Goal: Task Accomplishment & Management: Manage account settings

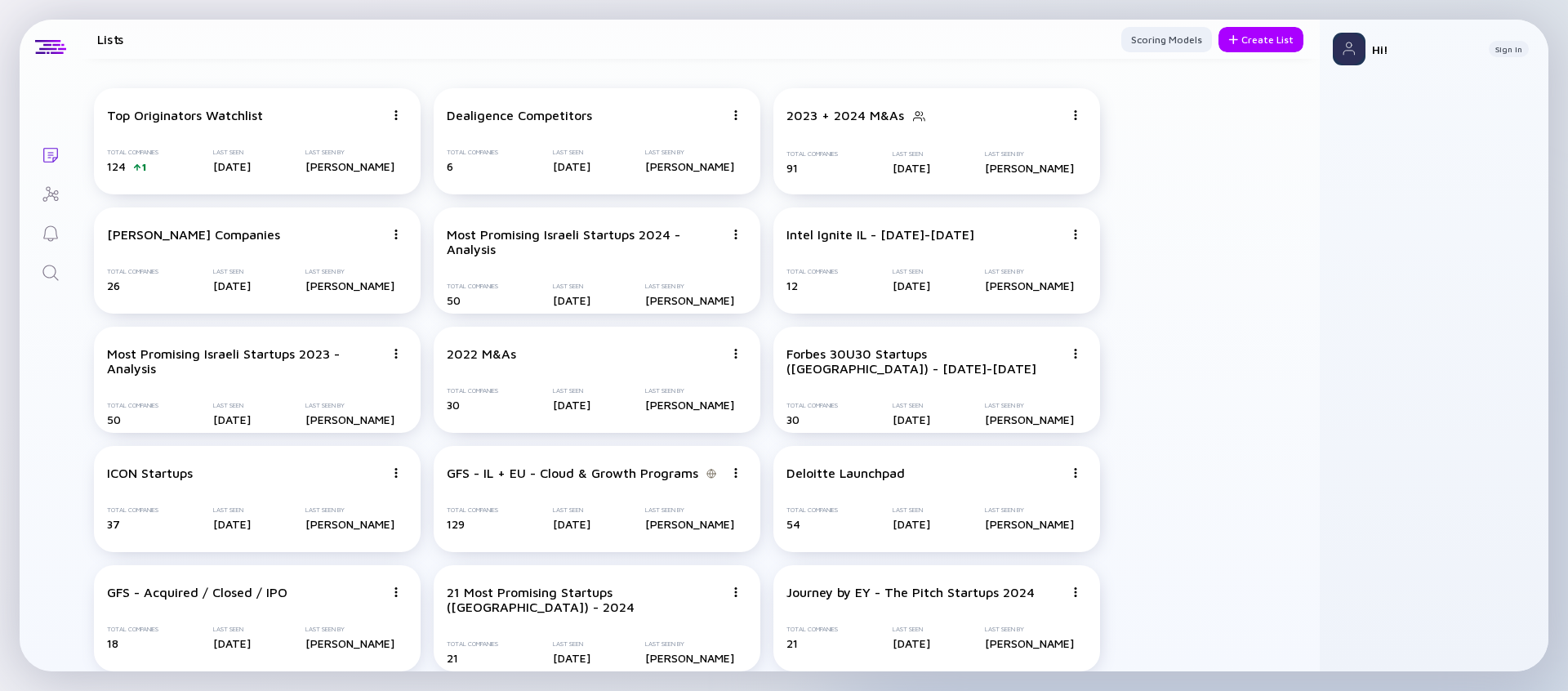
scroll to position [1471, 0]
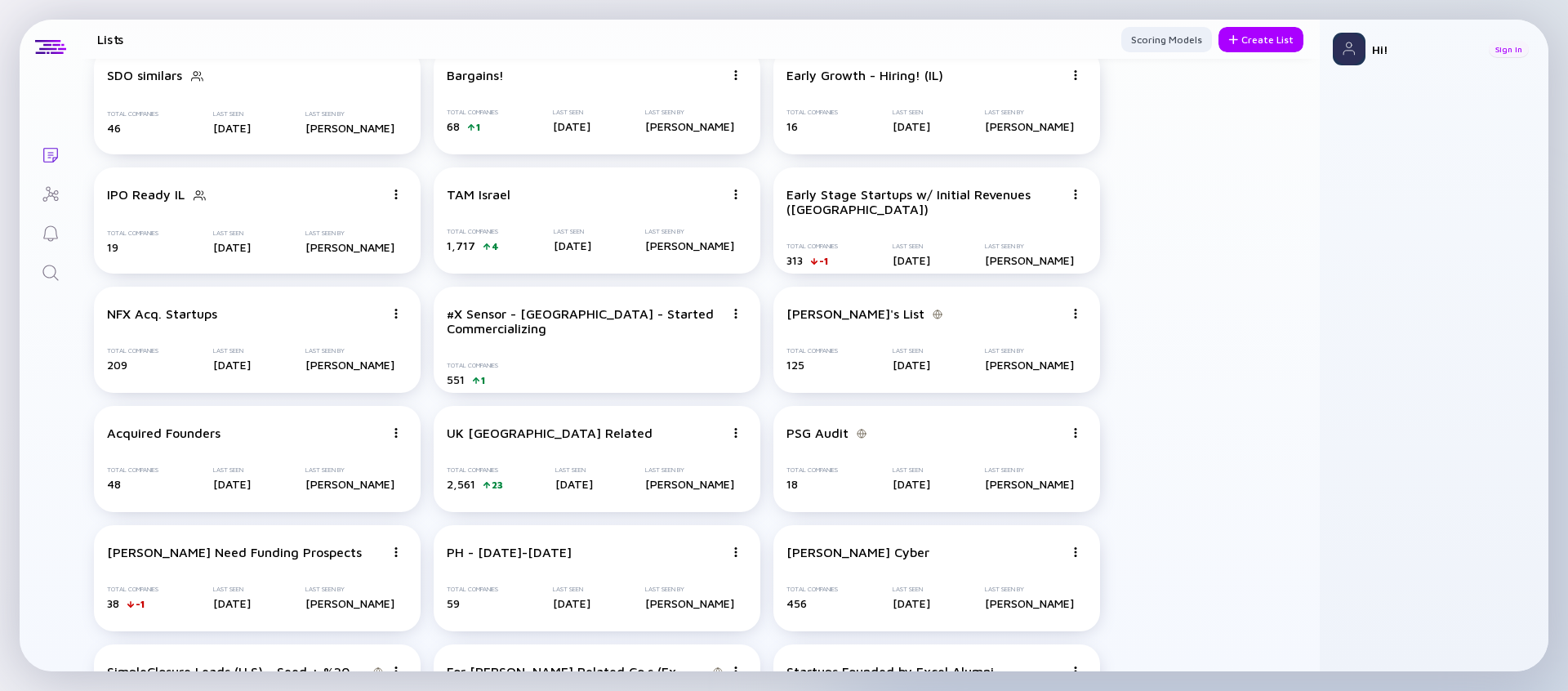
click at [1510, 45] on div "Sign In" at bounding box center [1508, 49] width 40 height 16
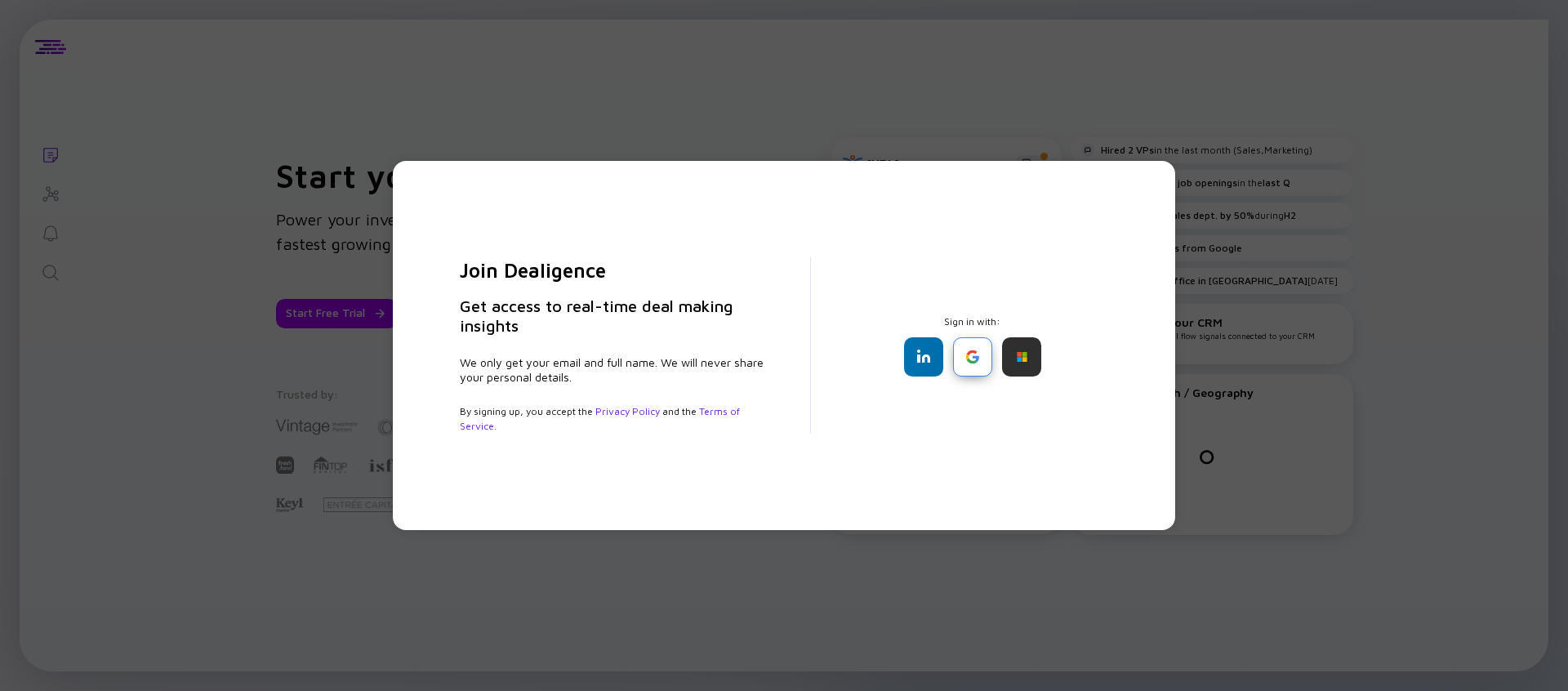
click at [978, 351] on div at bounding box center [972, 357] width 39 height 39
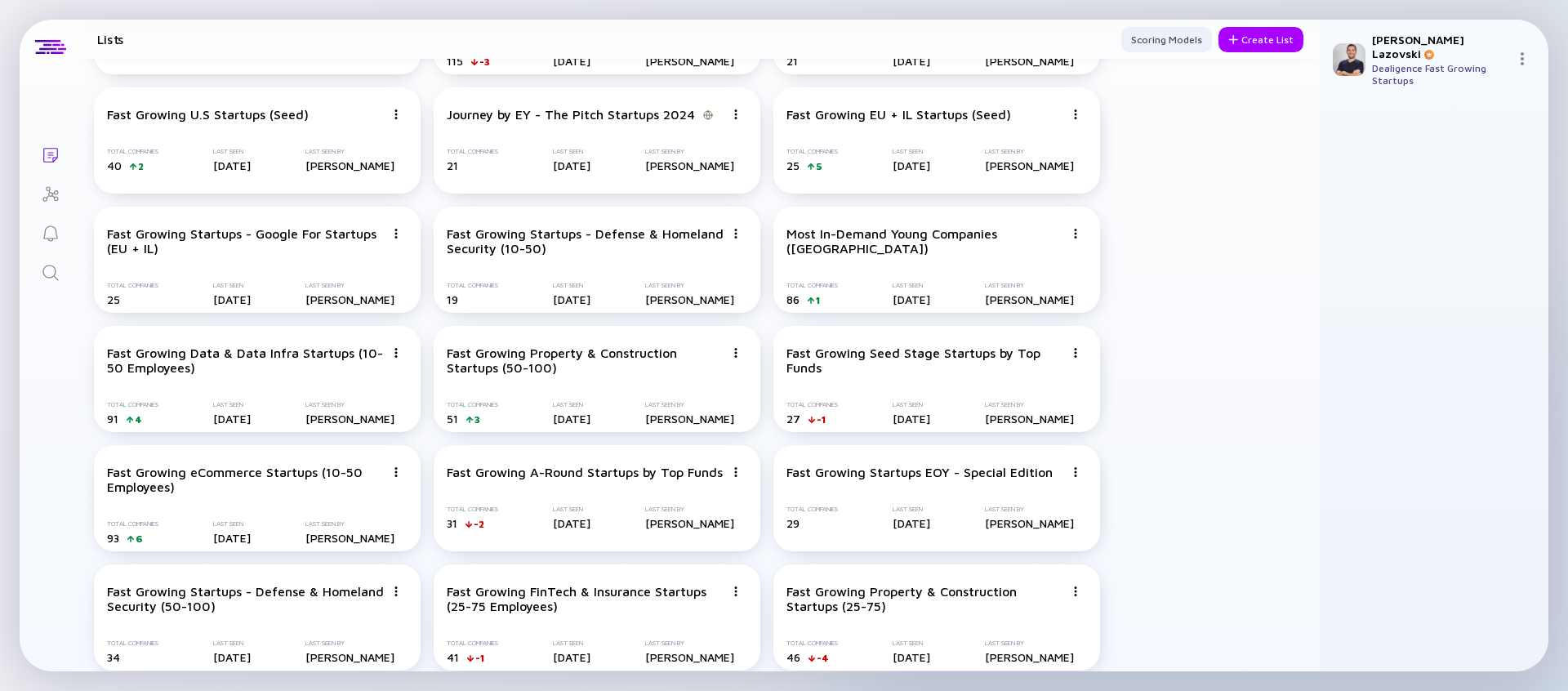
scroll to position [2398, 0]
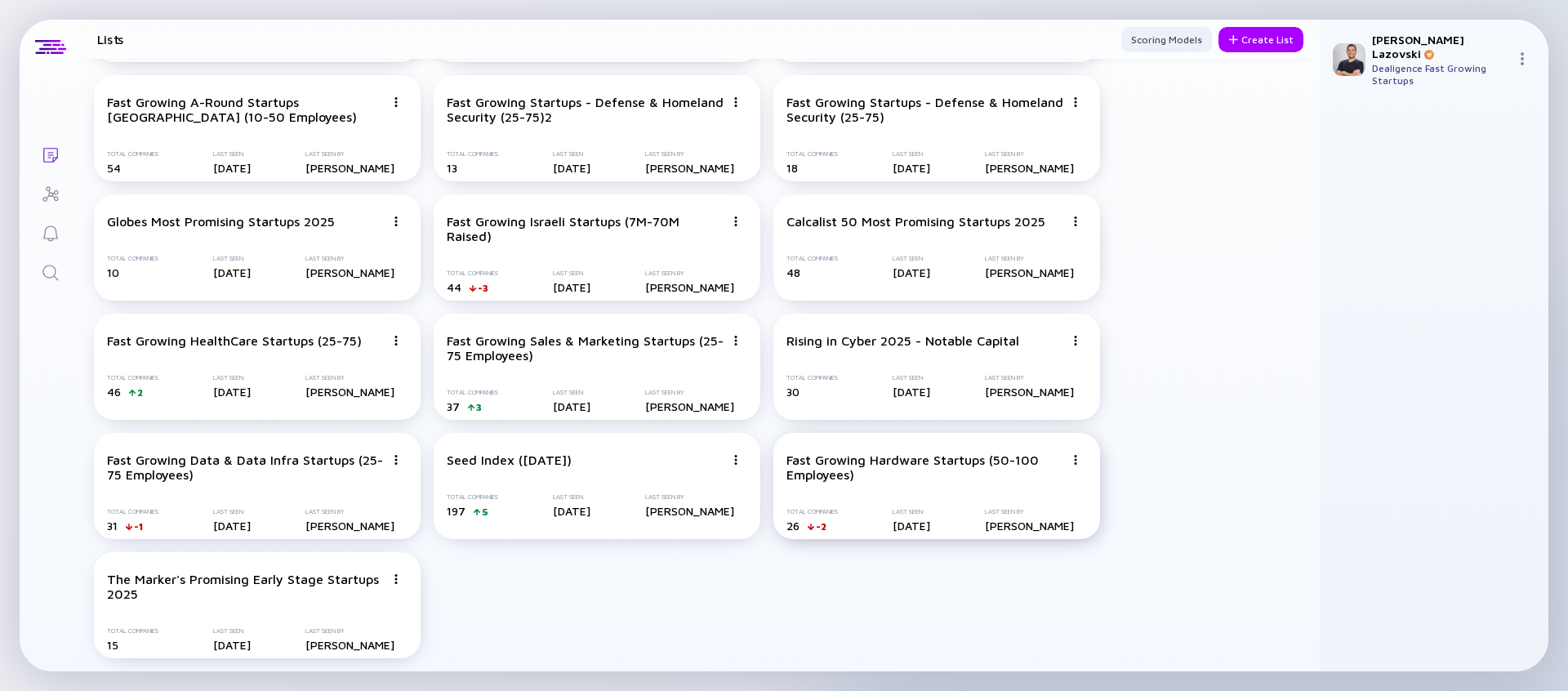
click at [1005, 520] on div "Duplicate List" at bounding box center [1018, 521] width 98 height 33
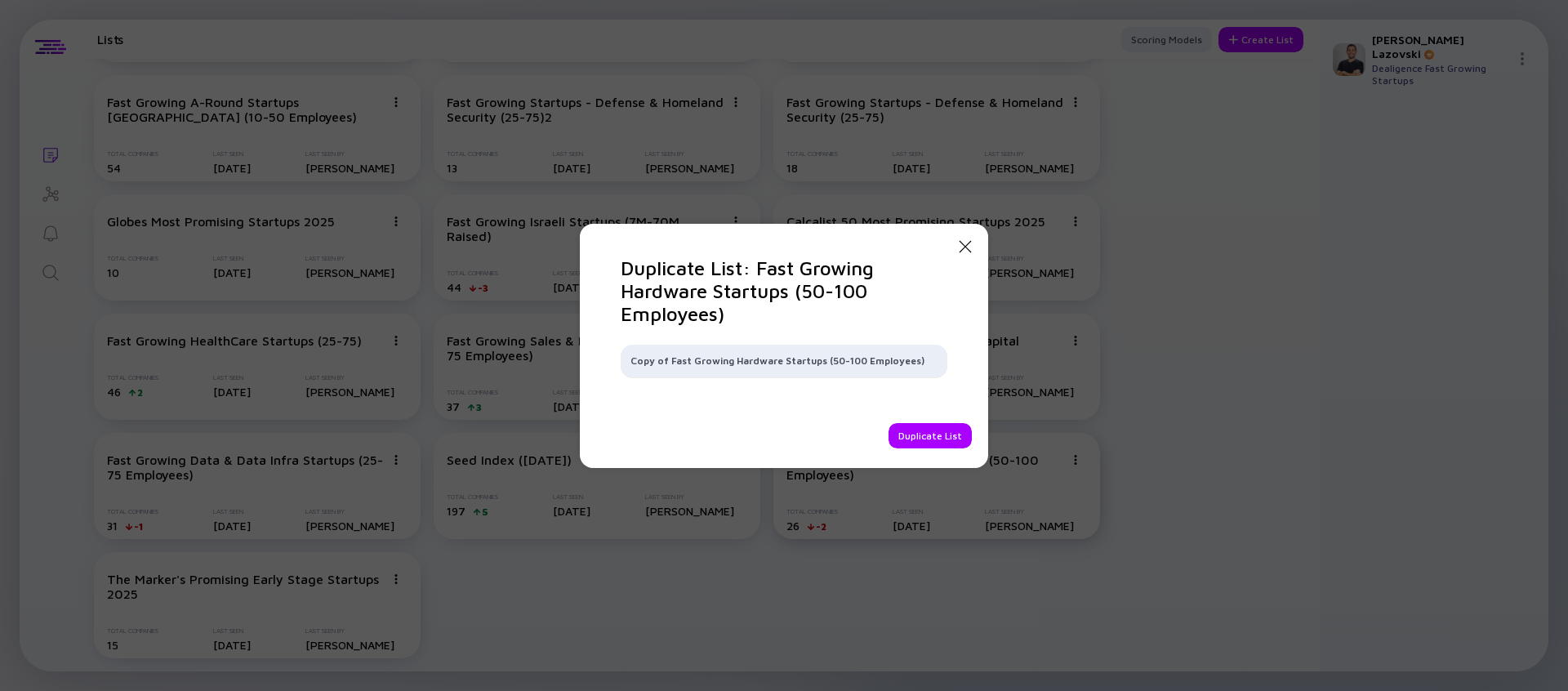
drag, startPoint x: 826, startPoint y: 363, endPoint x: 835, endPoint y: 362, distance: 9.1
click at [835, 362] on input "Copy of Fast Growing Hardware Startups (50-100 Employees)" at bounding box center [784, 361] width 307 height 16
type input "Fast Growing Hardware Startups (25-75 Employees)"
click at [948, 430] on div "Duplicate List" at bounding box center [930, 436] width 83 height 26
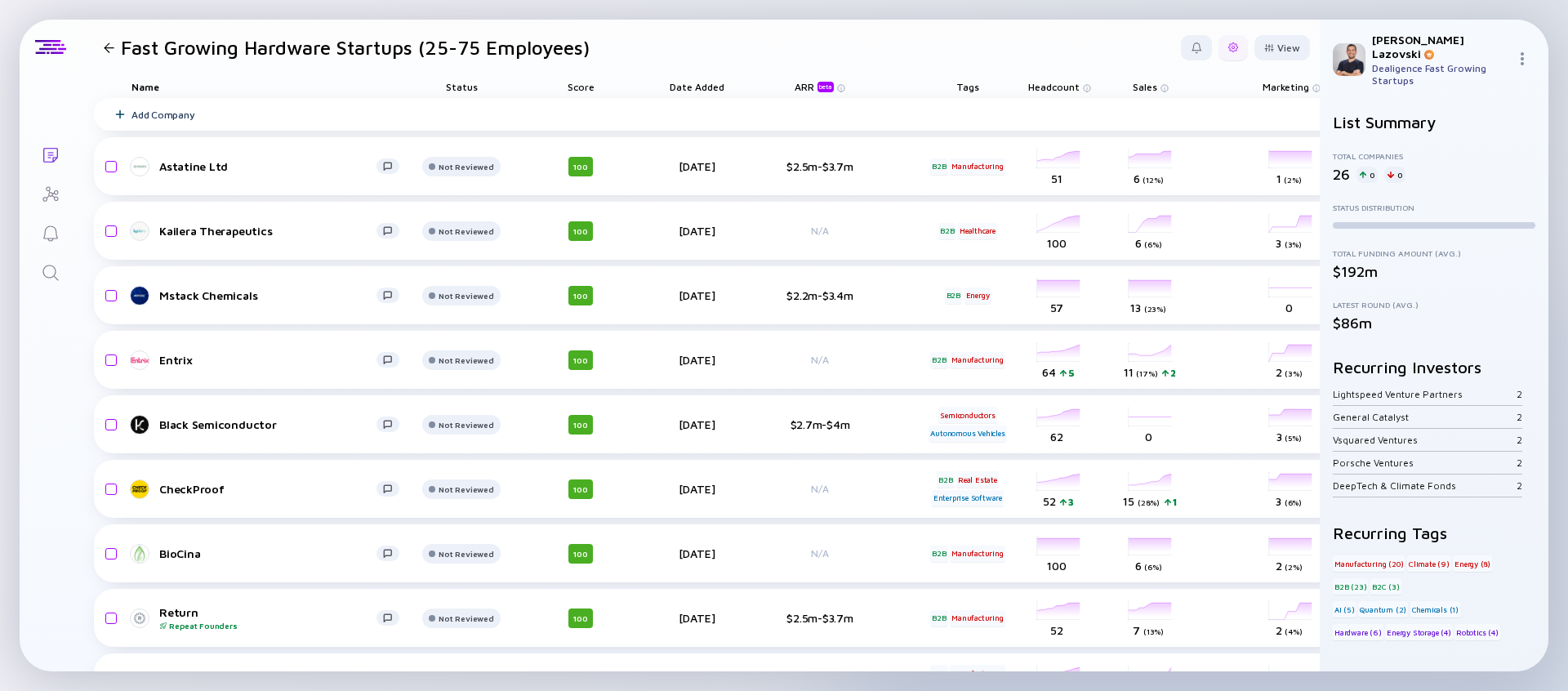
click at [1226, 47] on div at bounding box center [1233, 48] width 29 height 26
click at [1157, 178] on div "Edit Filter" at bounding box center [1182, 178] width 102 height 33
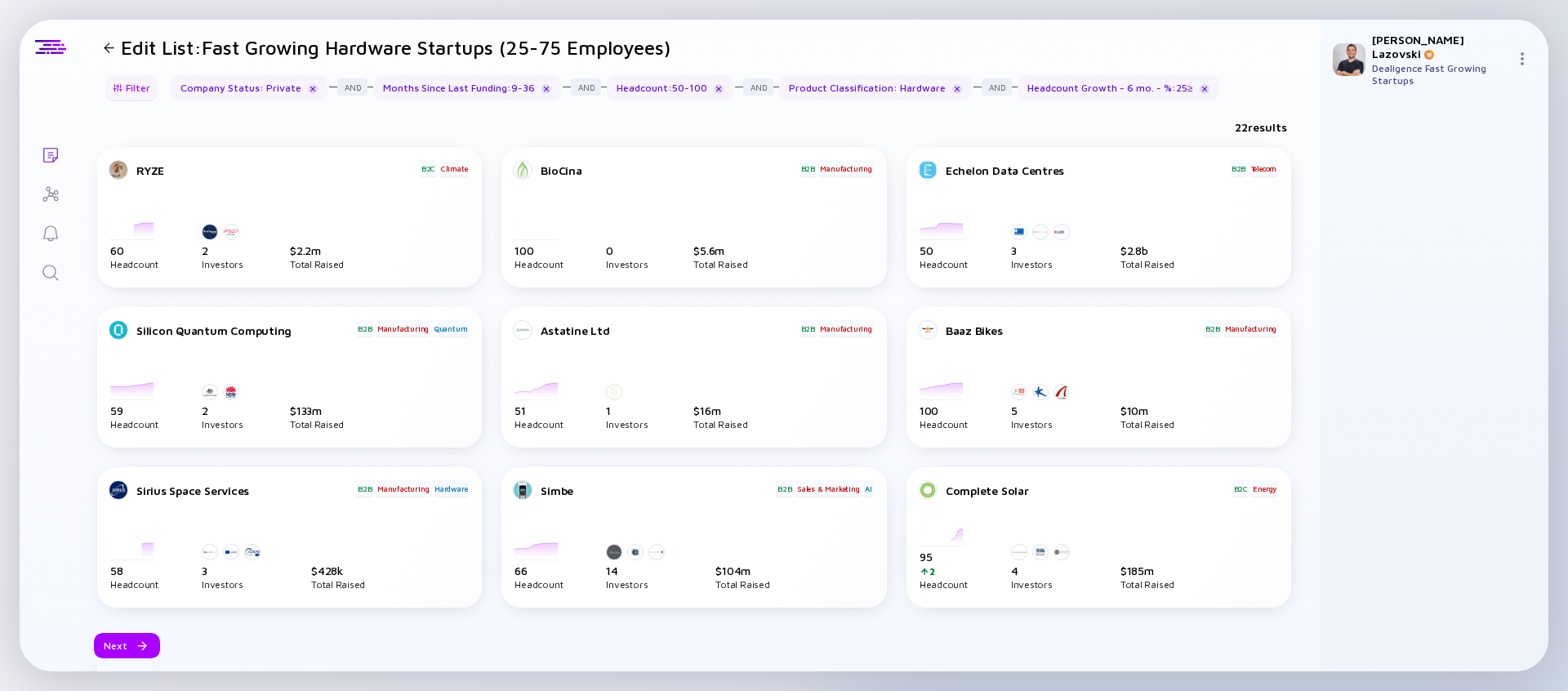
click at [120, 86] on div at bounding box center [117, 88] width 10 height 9
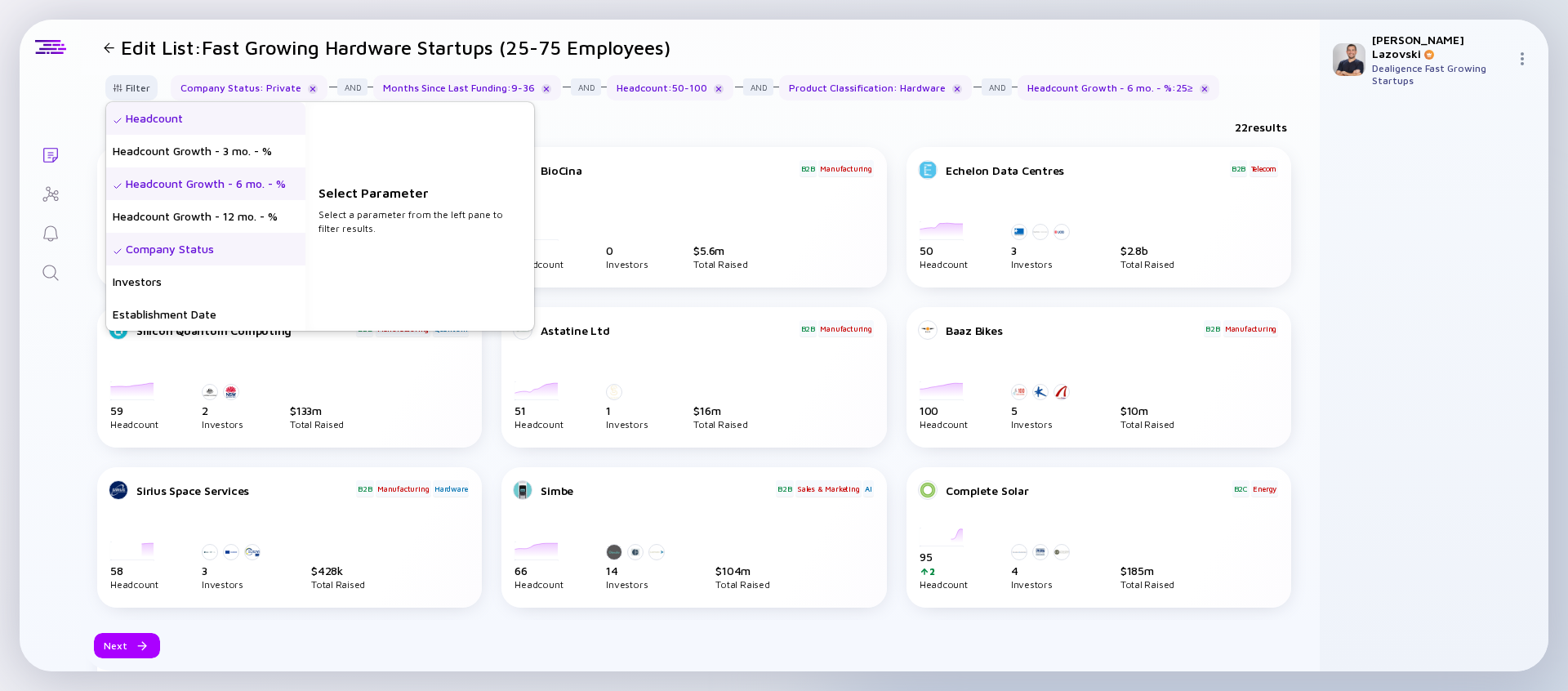
click at [173, 124] on div "Headcount" at bounding box center [206, 118] width 200 height 33
click at [406, 222] on input "50" at bounding box center [419, 225] width 190 height 16
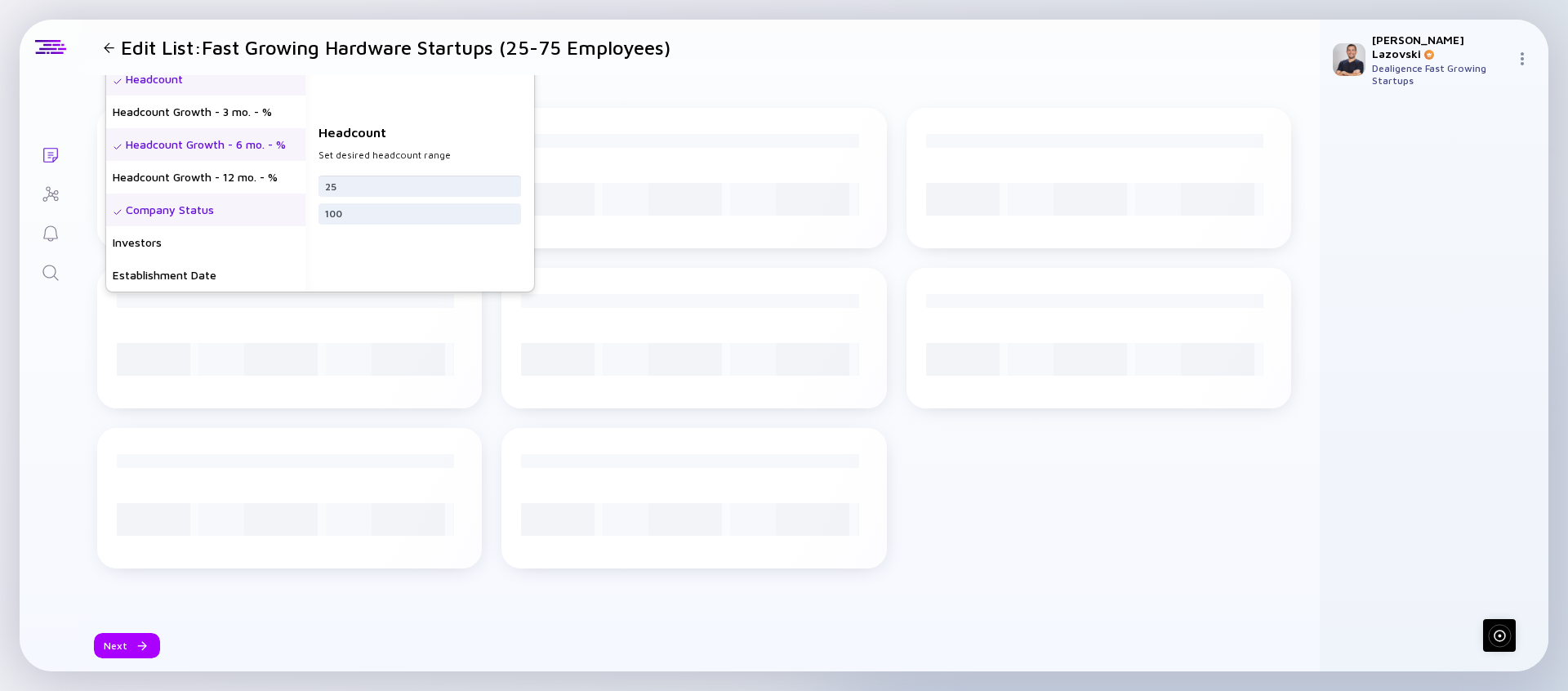
scroll to position [38, 0]
type input "25"
click at [400, 218] on input "100" at bounding box center [419, 215] width 190 height 16
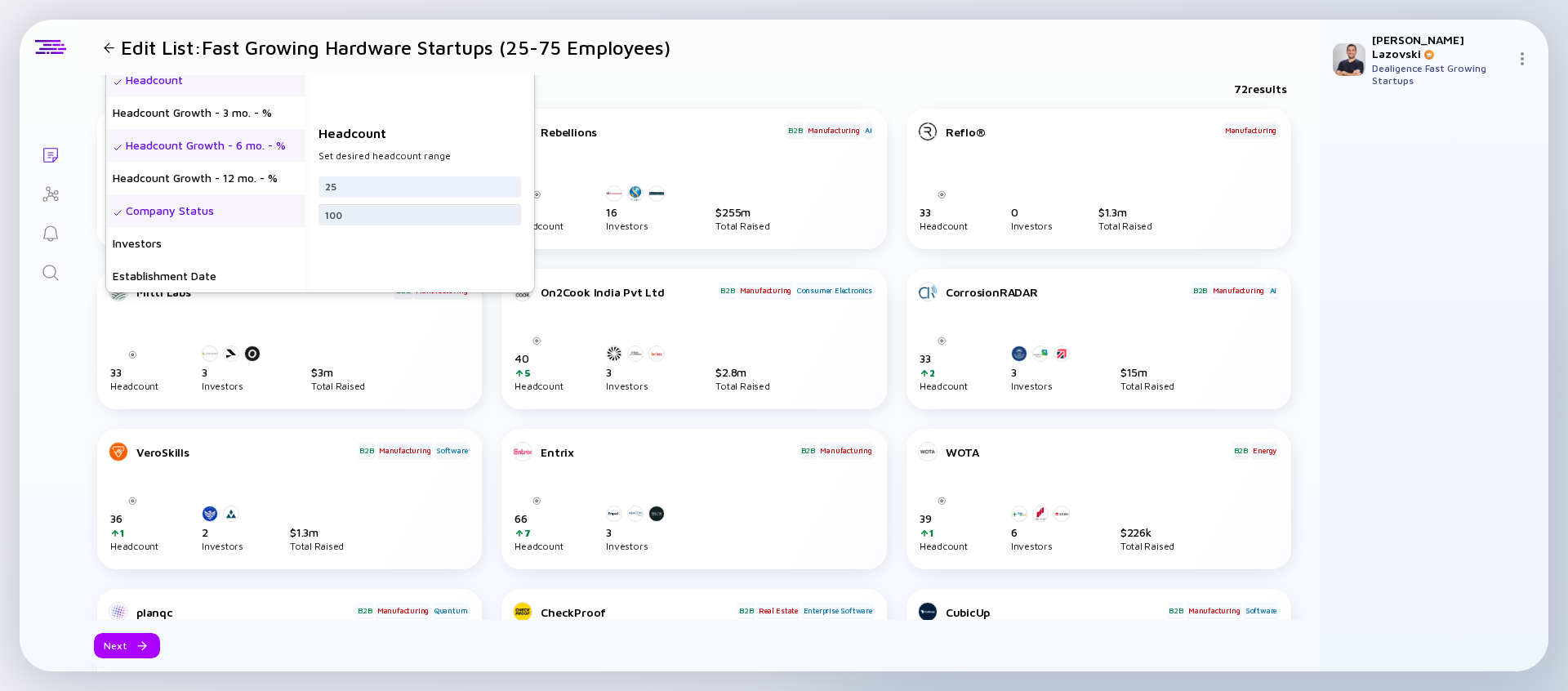
click at [400, 218] on input "100" at bounding box center [419, 215] width 190 height 16
type input "75"
click at [203, 150] on div "Headcount Growth - 6 mo. - %" at bounding box center [206, 145] width 200 height 33
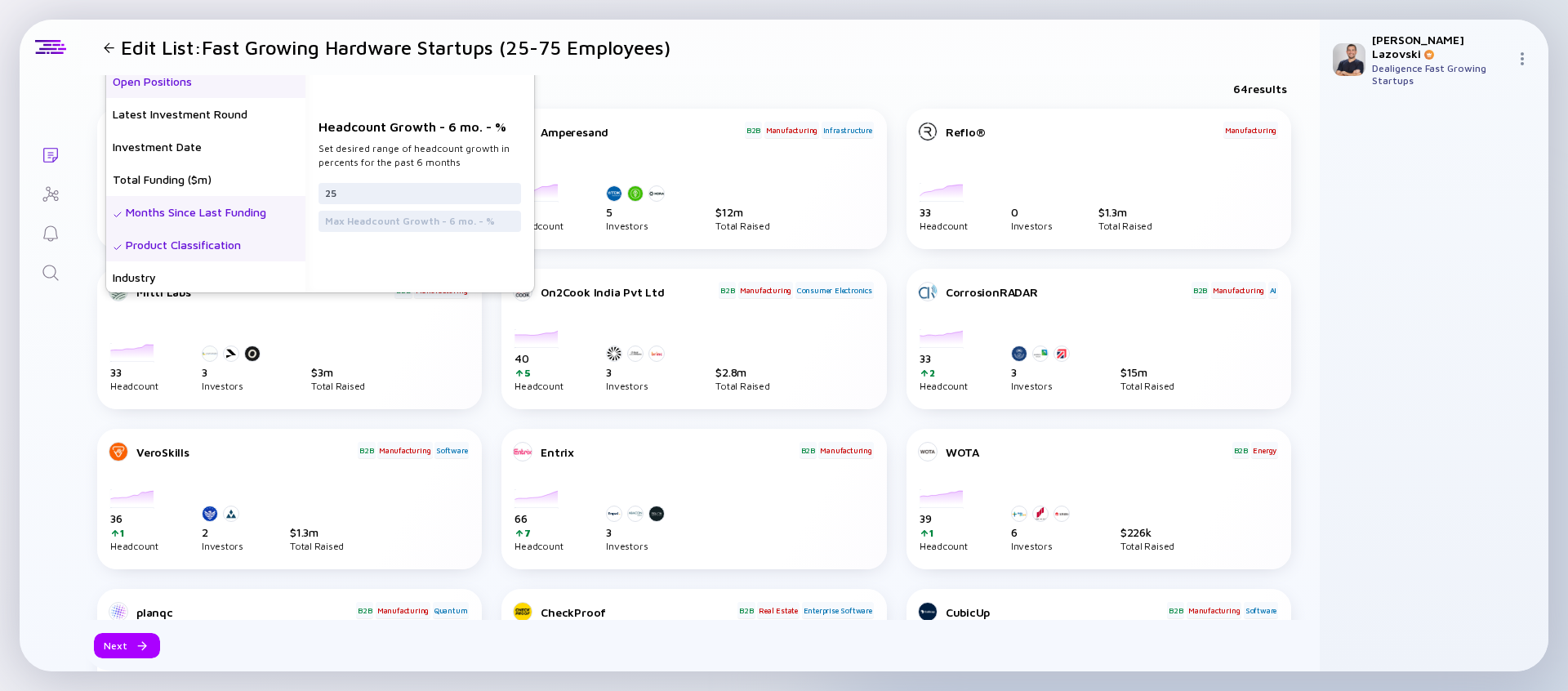
scroll to position [262, 0]
click at [221, 239] on div "Product Classification" at bounding box center [206, 243] width 200 height 33
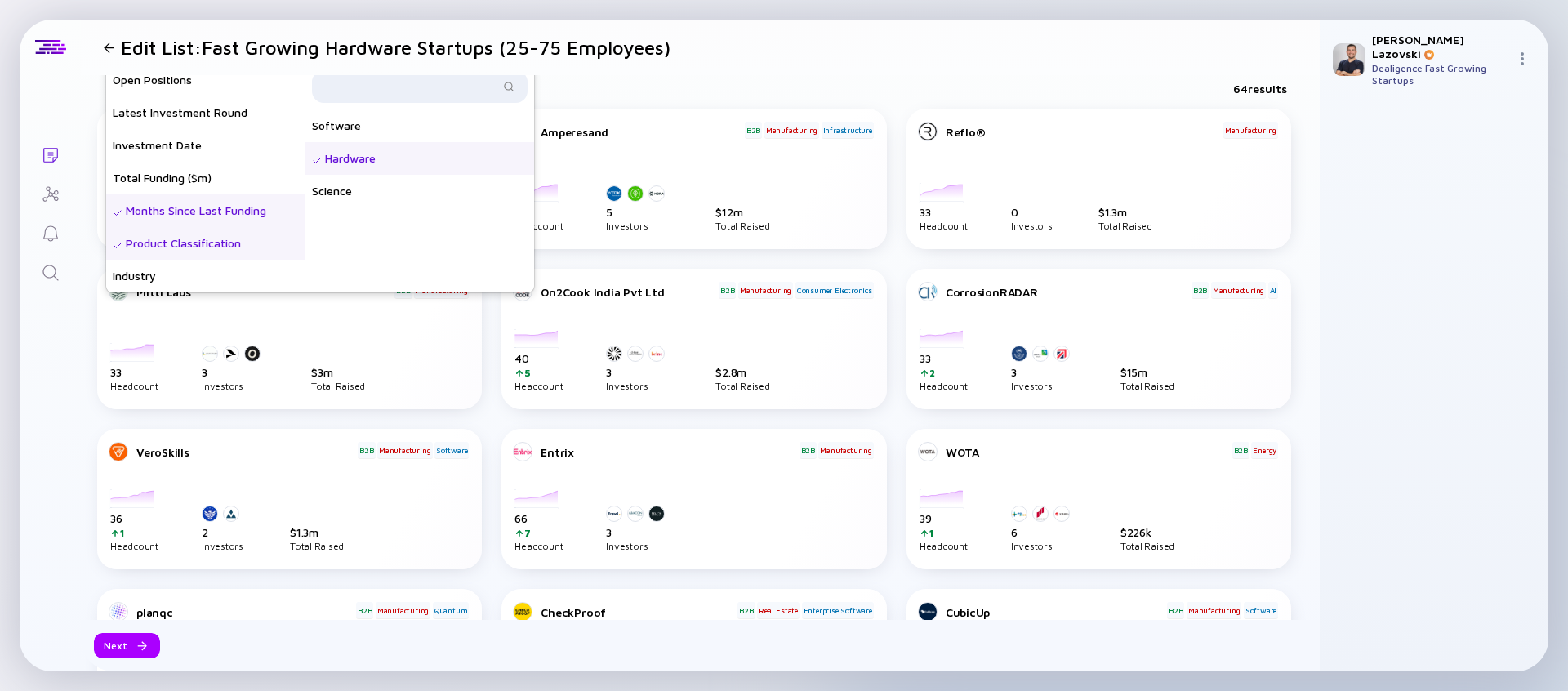
click at [383, 167] on div "Hardware" at bounding box center [419, 158] width 229 height 33
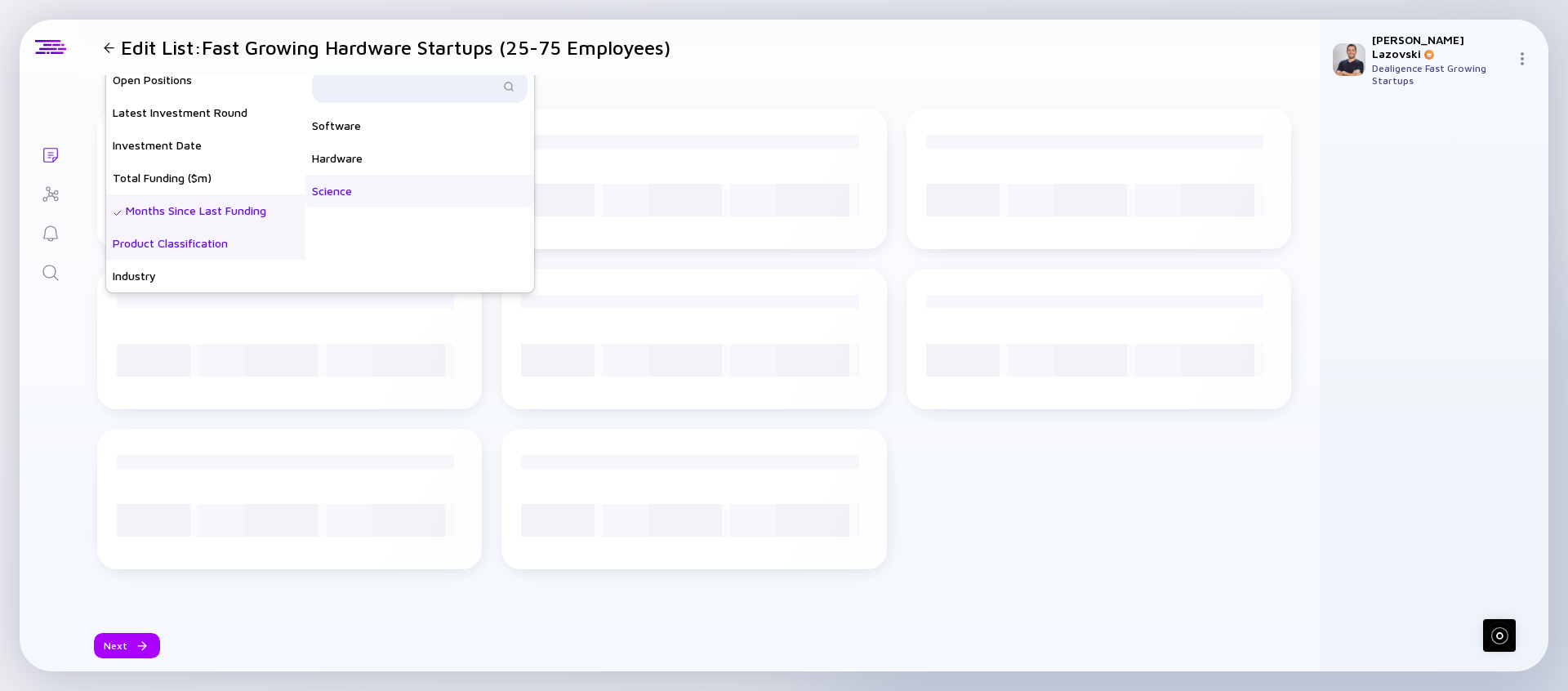
click at [380, 186] on div "Science" at bounding box center [419, 191] width 229 height 33
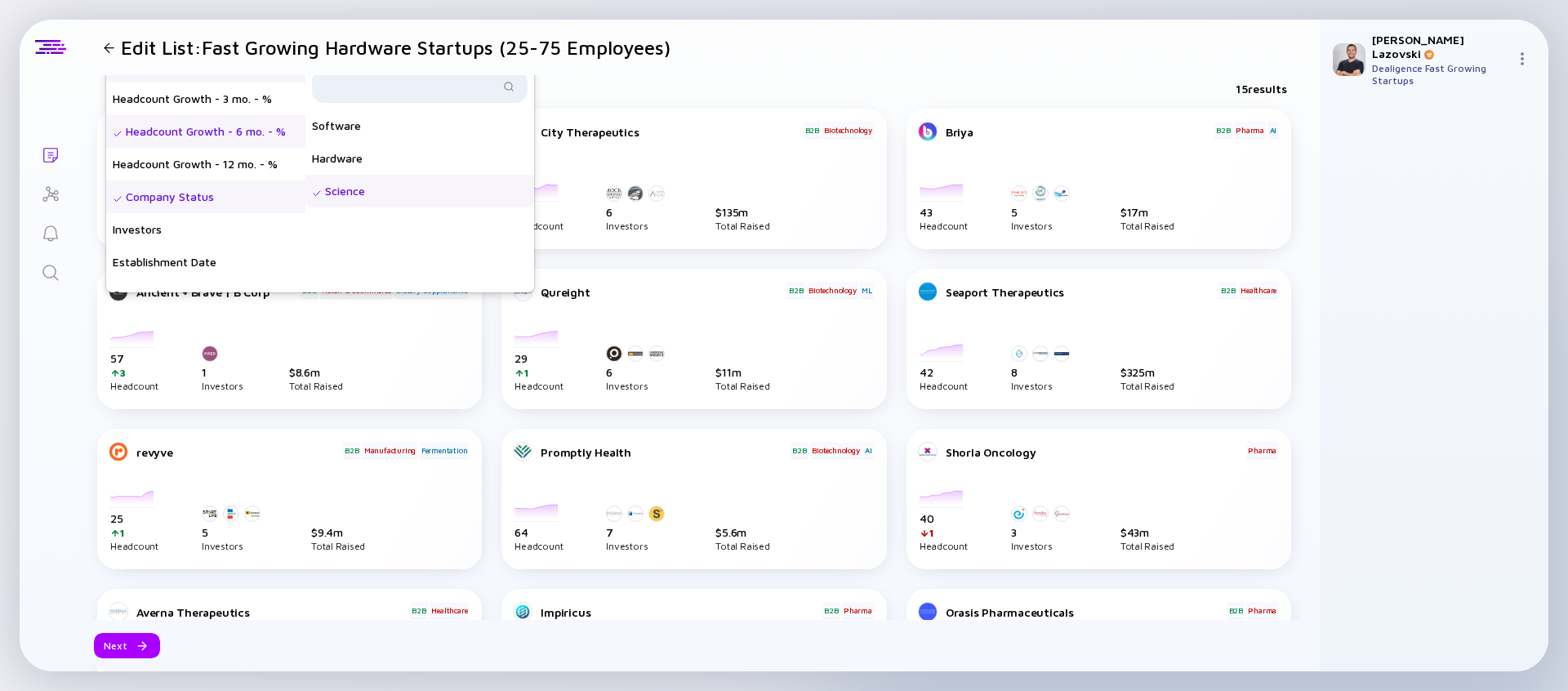
scroll to position [0, 0]
click at [252, 150] on div "Headcount Growth - 6 mo. - %" at bounding box center [206, 145] width 200 height 33
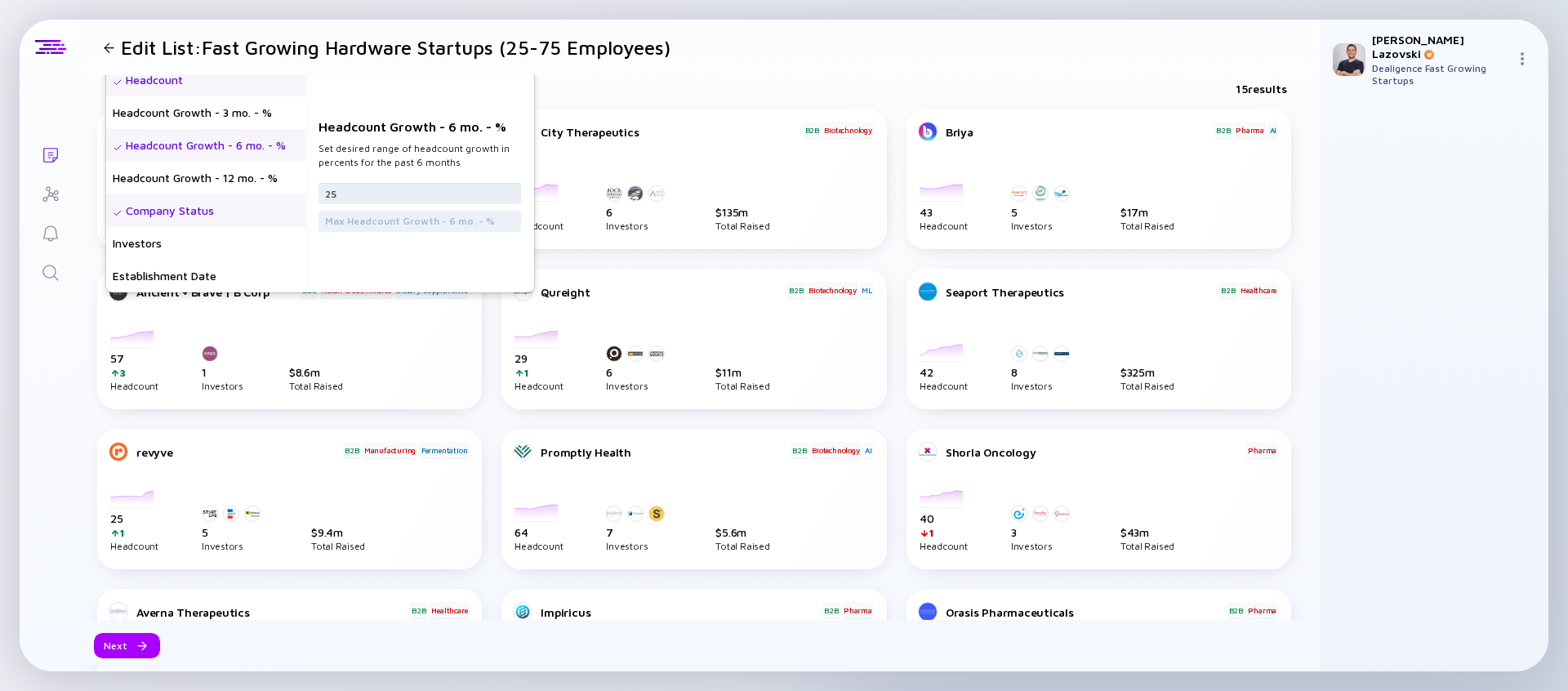
click at [390, 194] on input "25" at bounding box center [419, 193] width 190 height 16
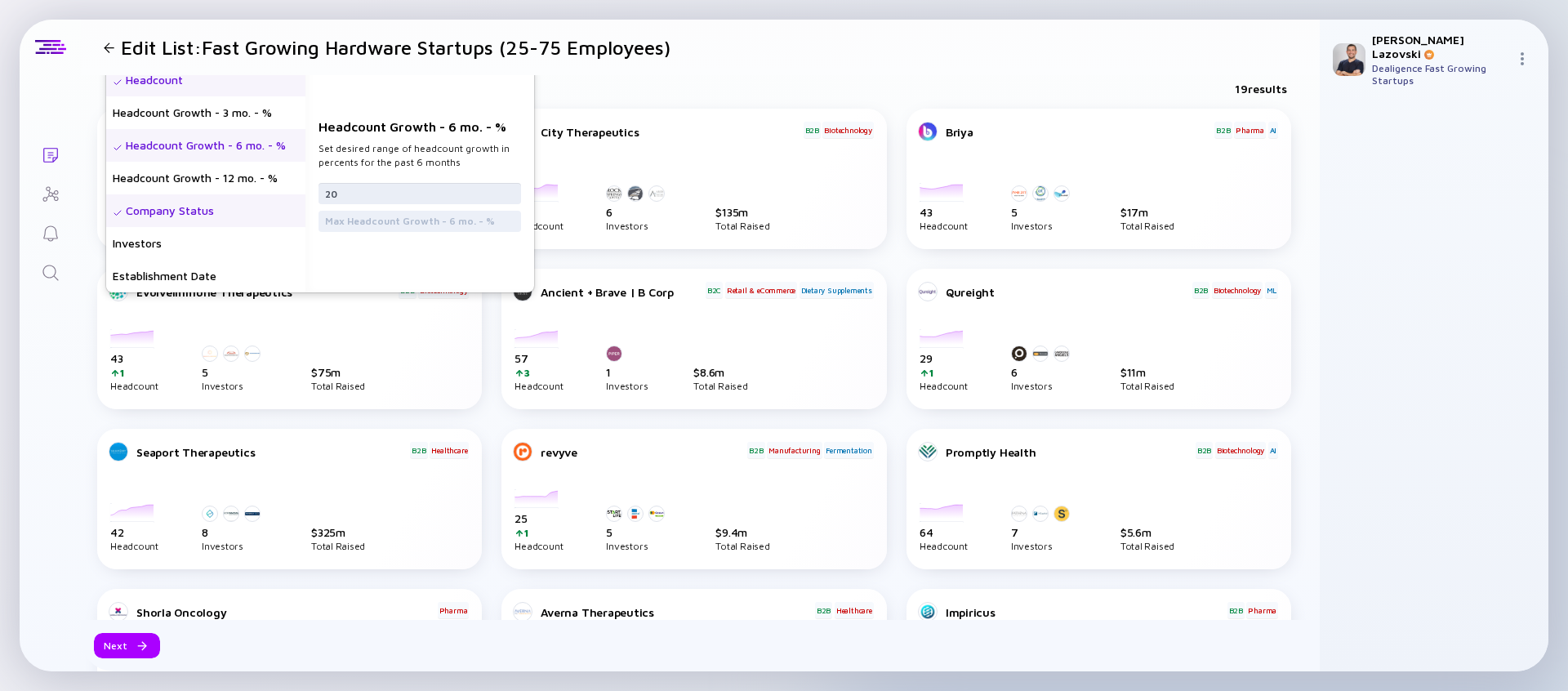
click at [367, 191] on input "20" at bounding box center [419, 193] width 190 height 16
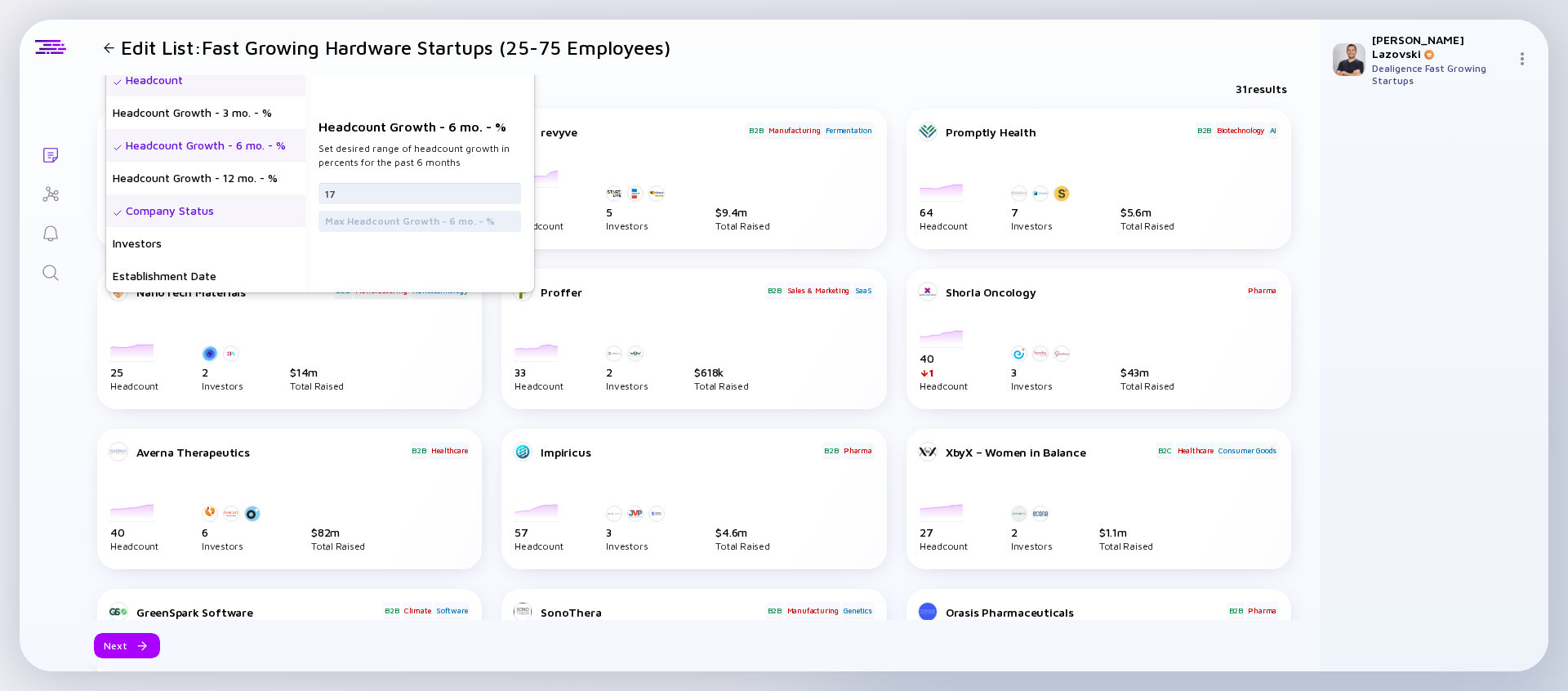
type input "17"
click at [659, 88] on div "31 results" at bounding box center [700, 92] width 1239 height 34
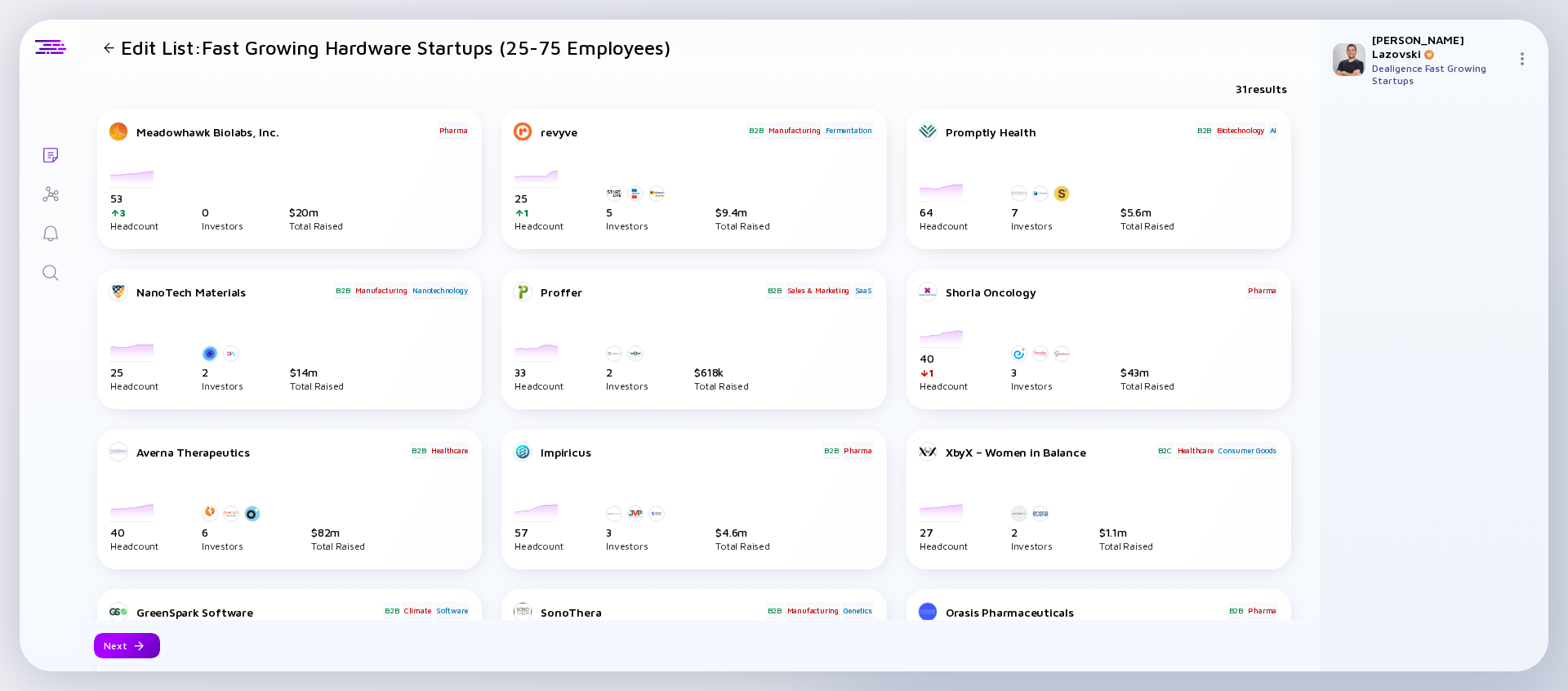
click at [134, 643] on div at bounding box center [138, 646] width 10 height 10
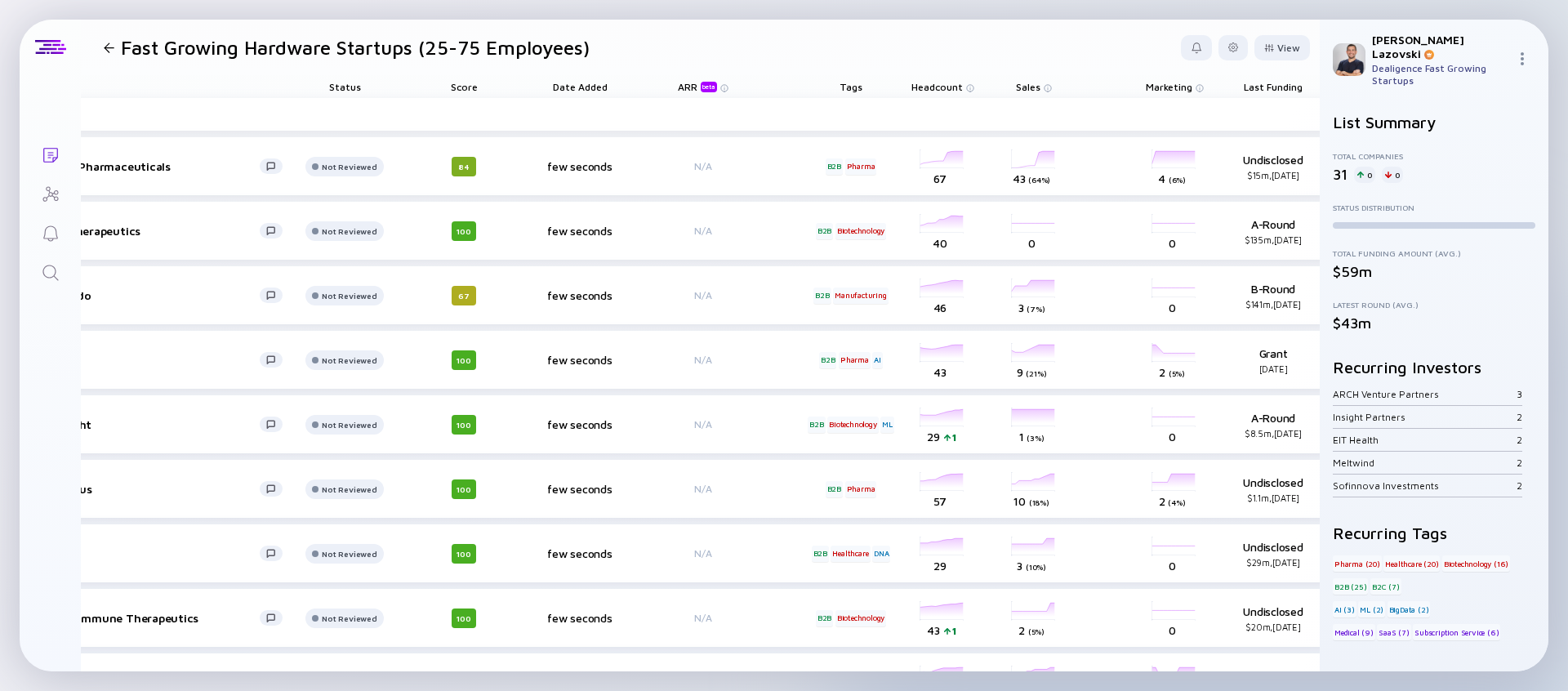
scroll to position [0, 310]
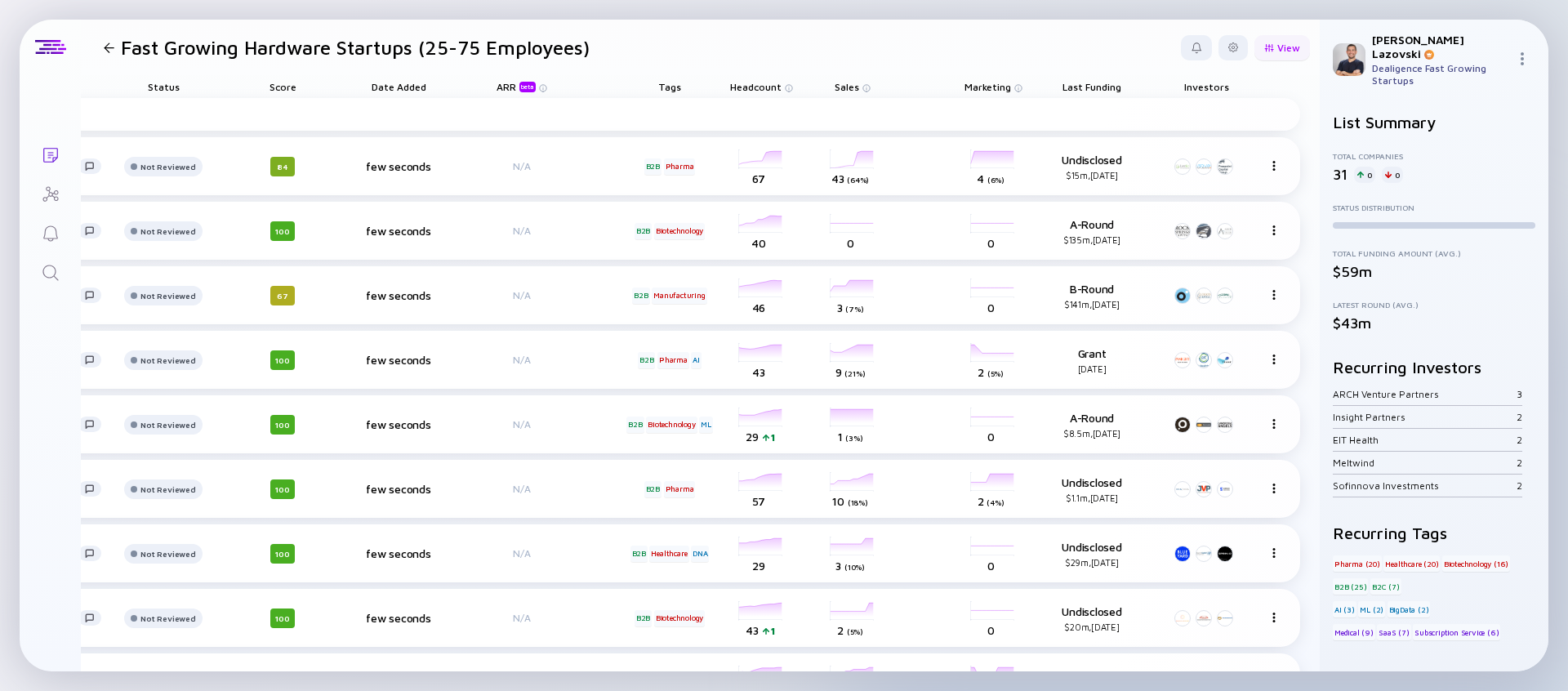
click at [1264, 51] on div at bounding box center [1268, 48] width 10 height 9
click at [1216, 239] on div "Growth % (6m)" at bounding box center [1242, 243] width 109 height 33
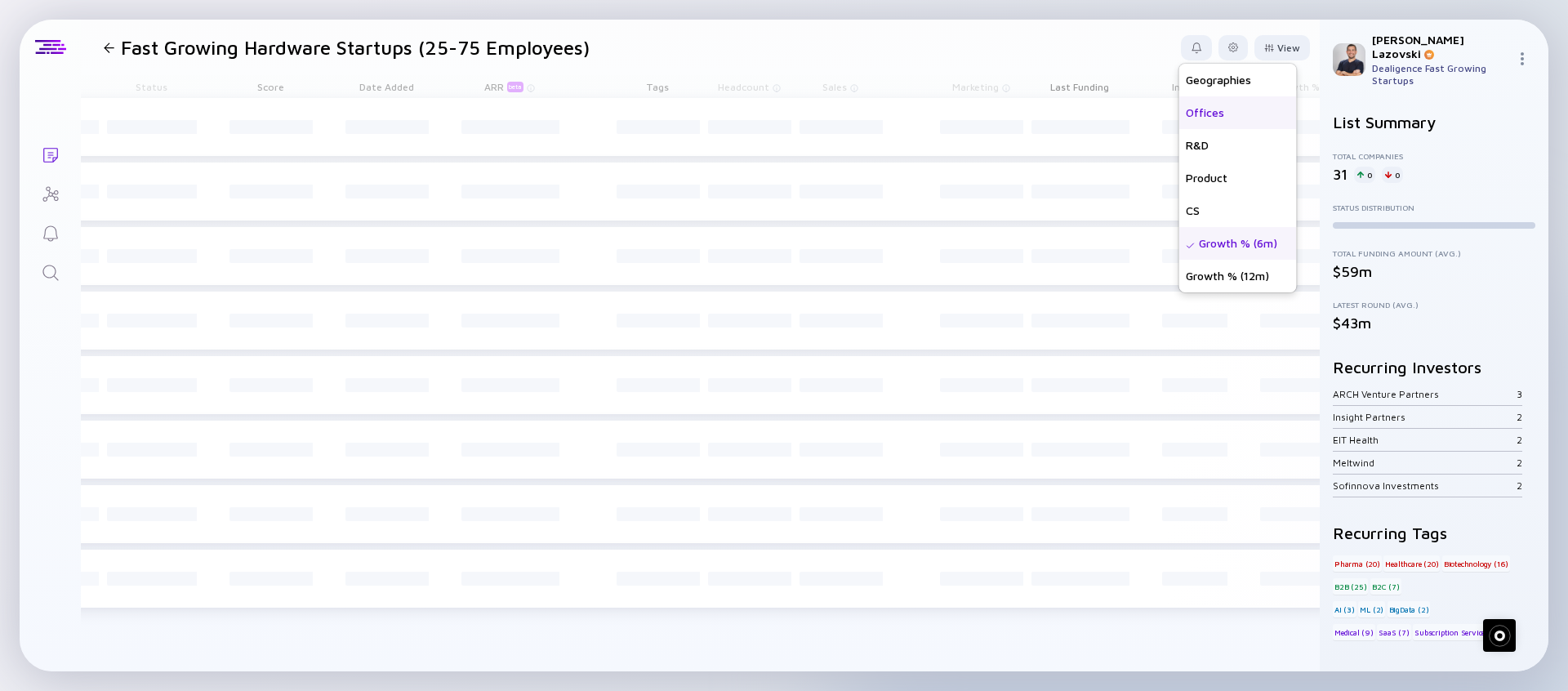
scroll to position [0, 0]
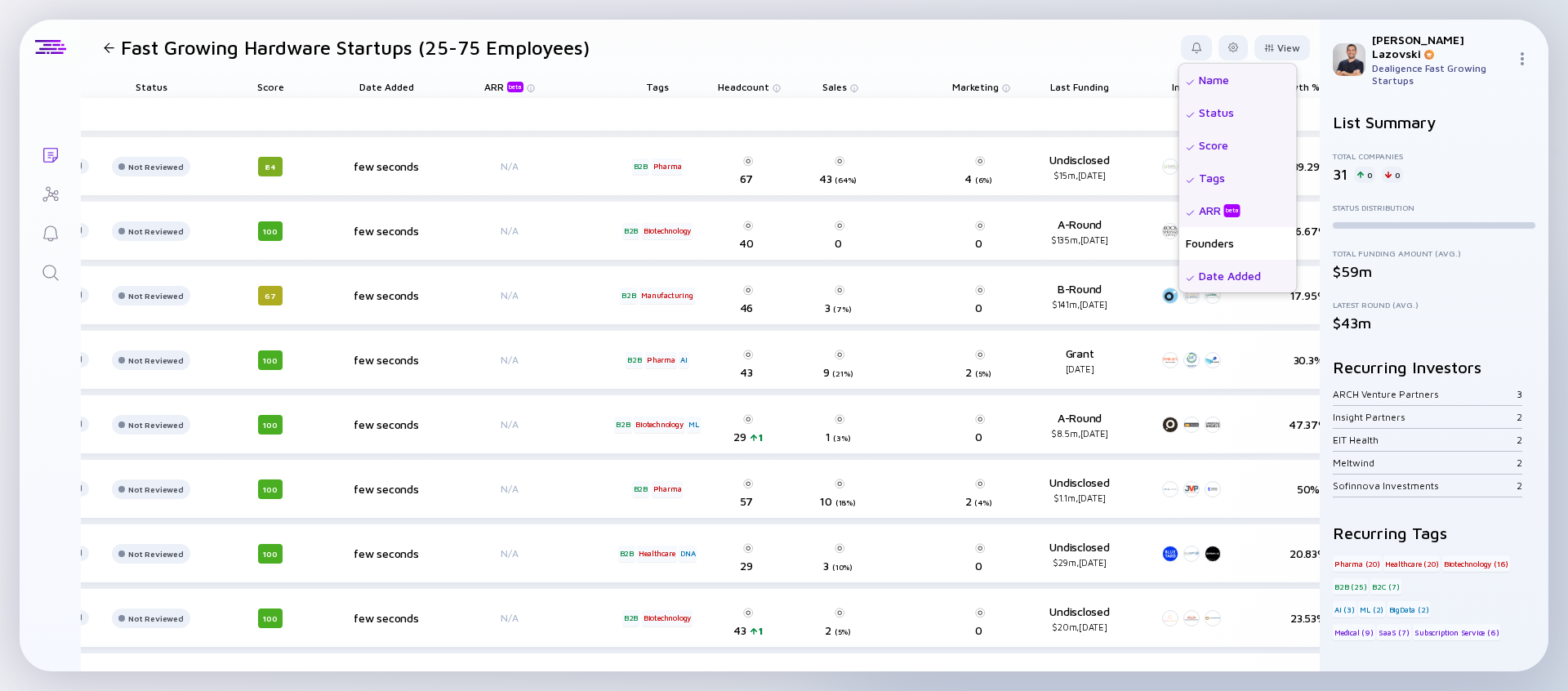
click at [1229, 114] on div "Status" at bounding box center [1237, 113] width 118 height 33
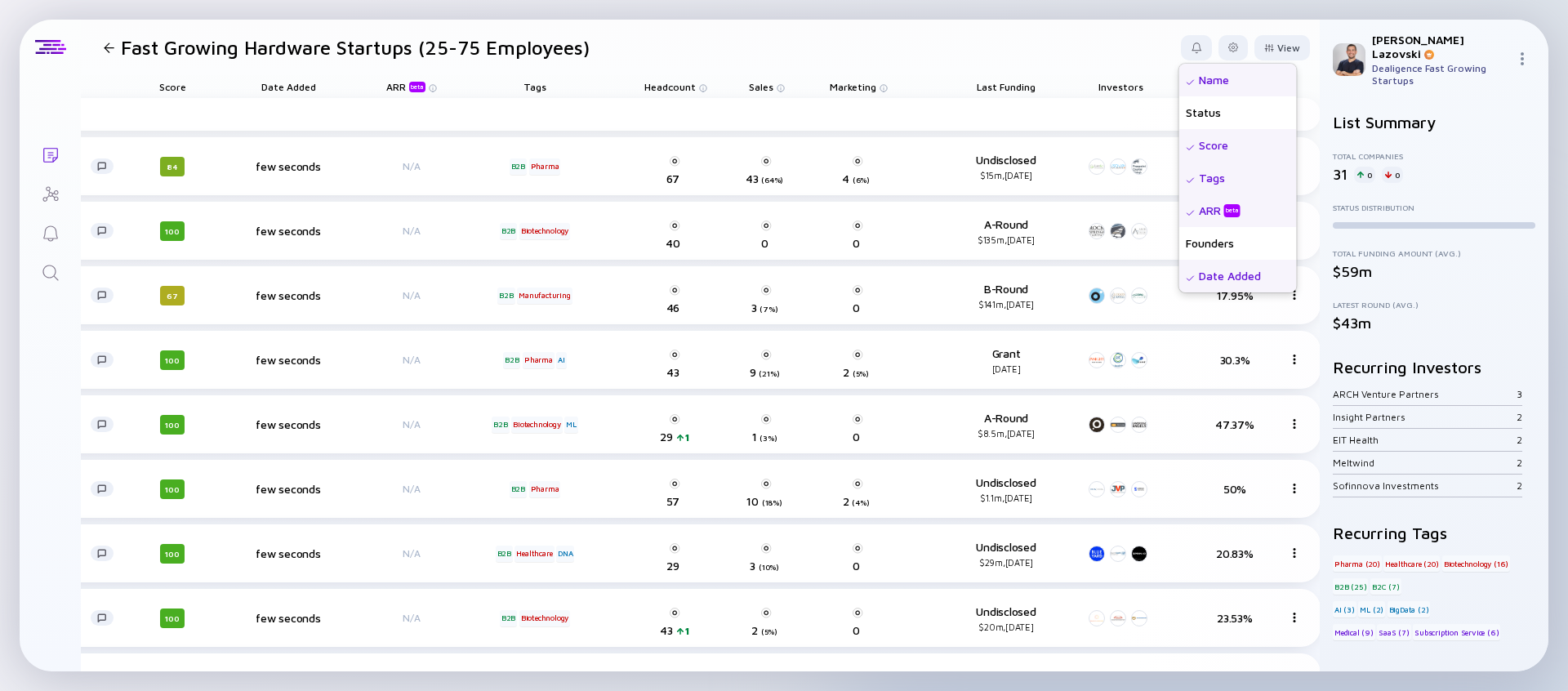
click at [1222, 149] on div "Score" at bounding box center [1237, 145] width 118 height 33
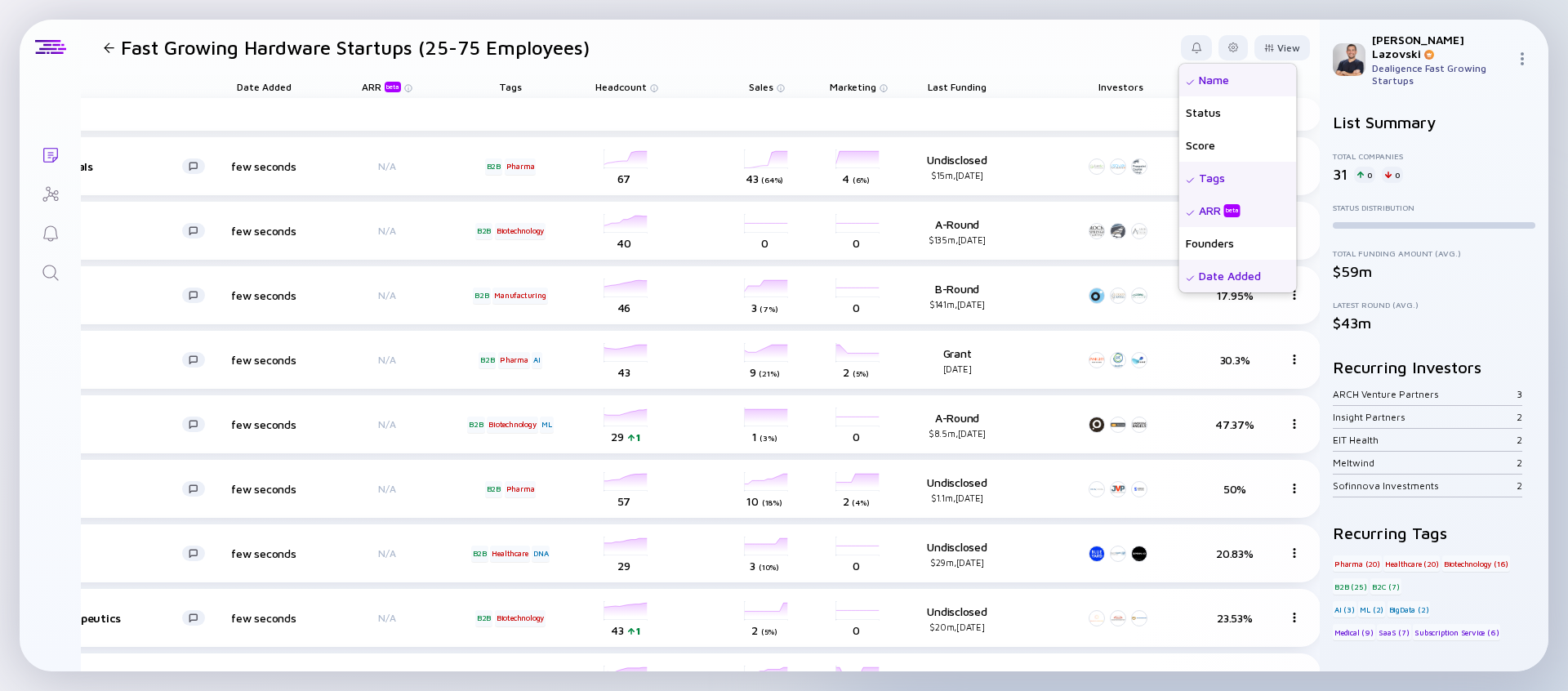
click at [1225, 277] on div "Date Added" at bounding box center [1237, 276] width 118 height 33
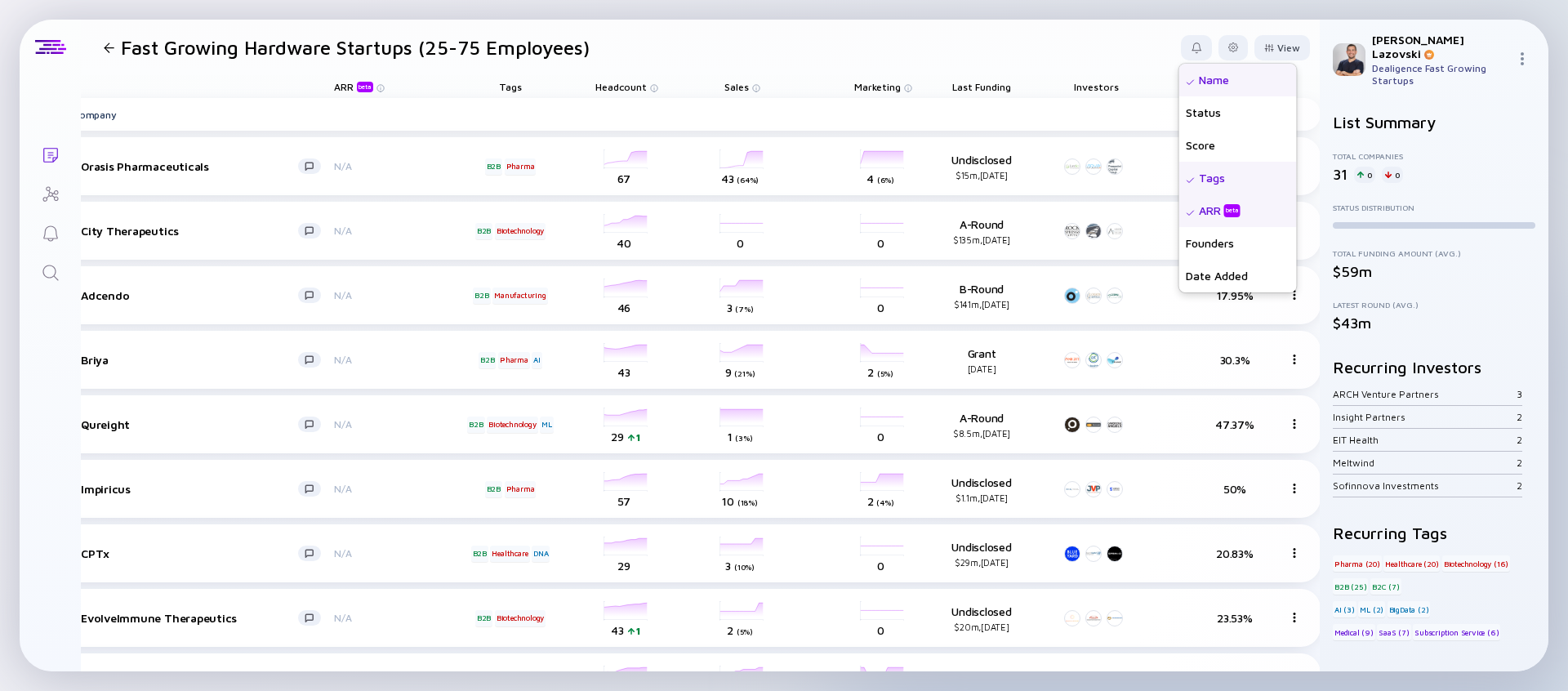
click at [1218, 209] on div "ARR beta" at bounding box center [1220, 210] width 45 height 16
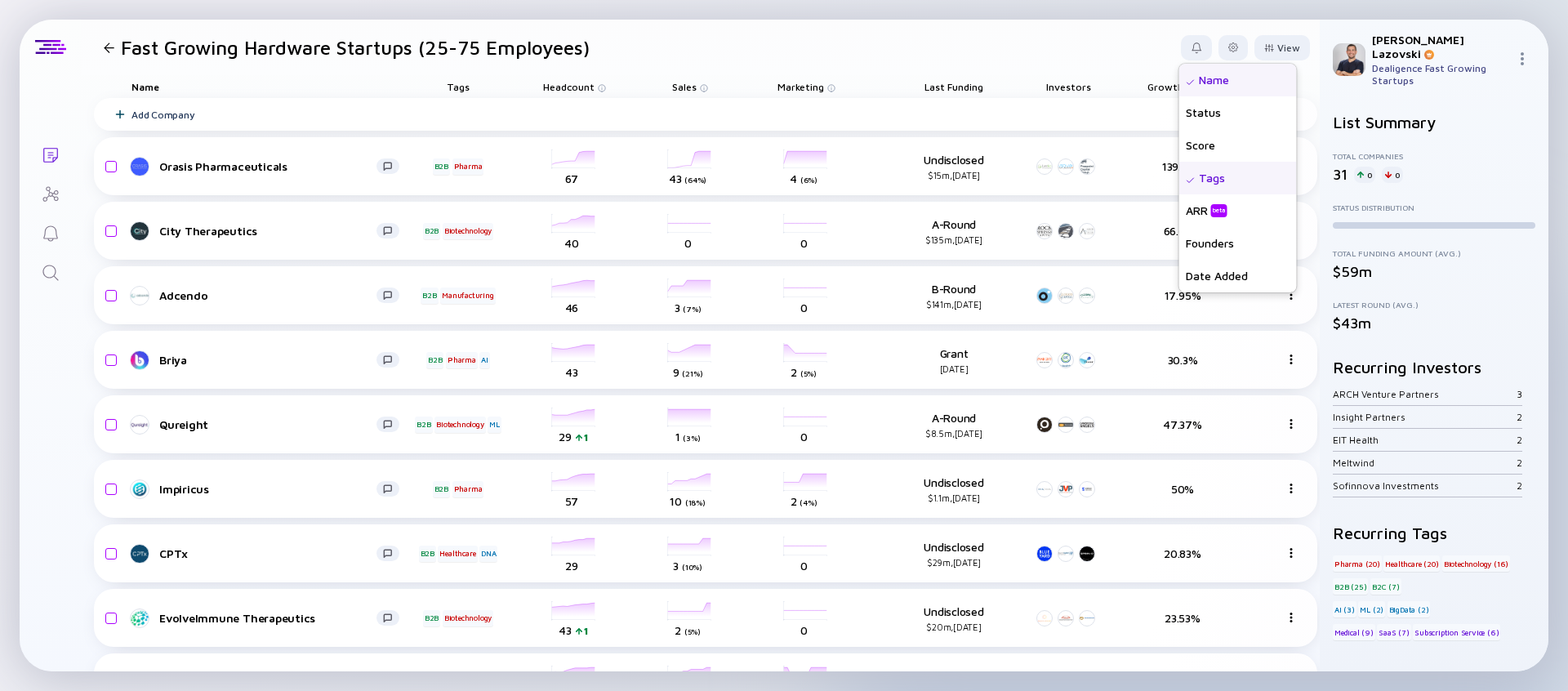
click at [878, 58] on header "Fast Growing Hardware Startups (25-75 Employees) View Name Status Score Tags AR…" at bounding box center [700, 47] width 1239 height 56
click at [983, 90] on span "Growth % (6m)" at bounding box center [953, 87] width 59 height 12
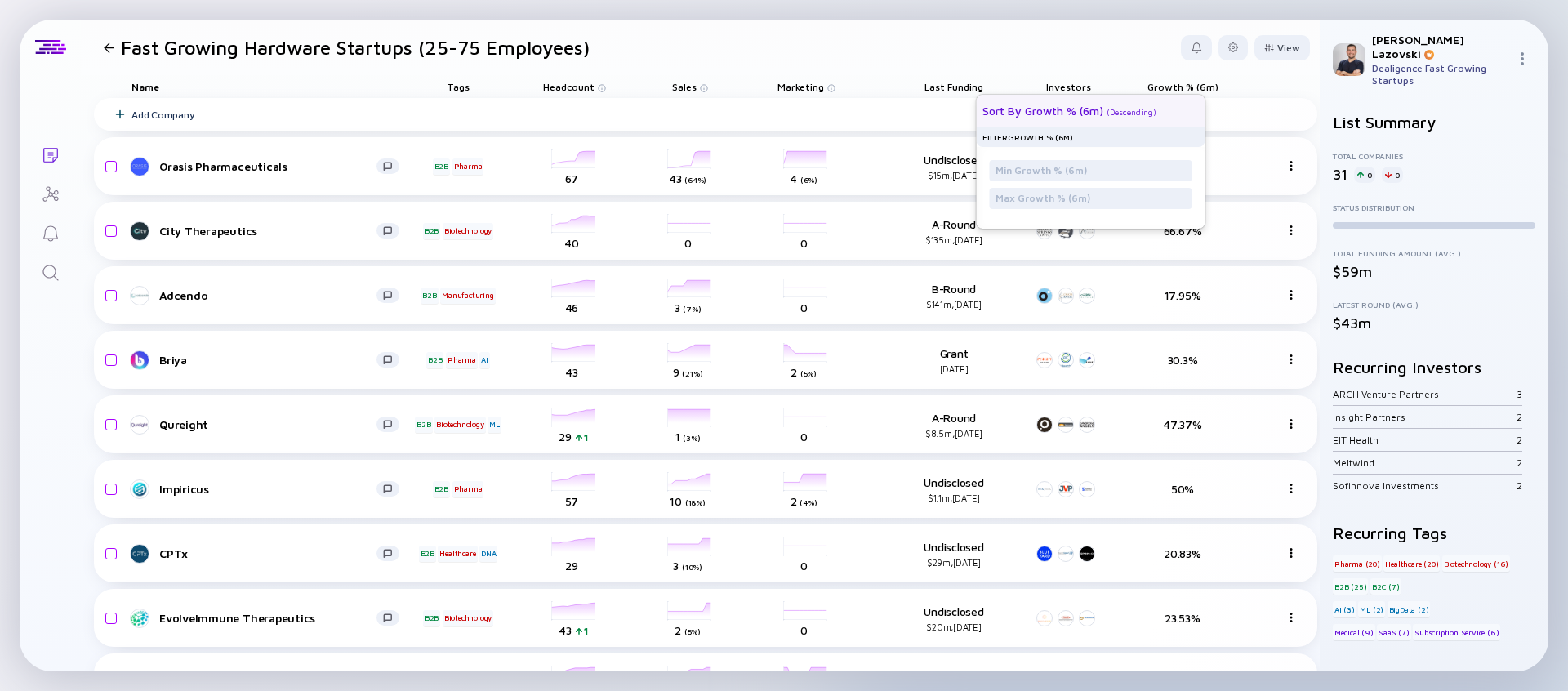
click at [1141, 106] on div "Sort by Growth % (6m) ( Descending )" at bounding box center [1084, 111] width 202 height 33
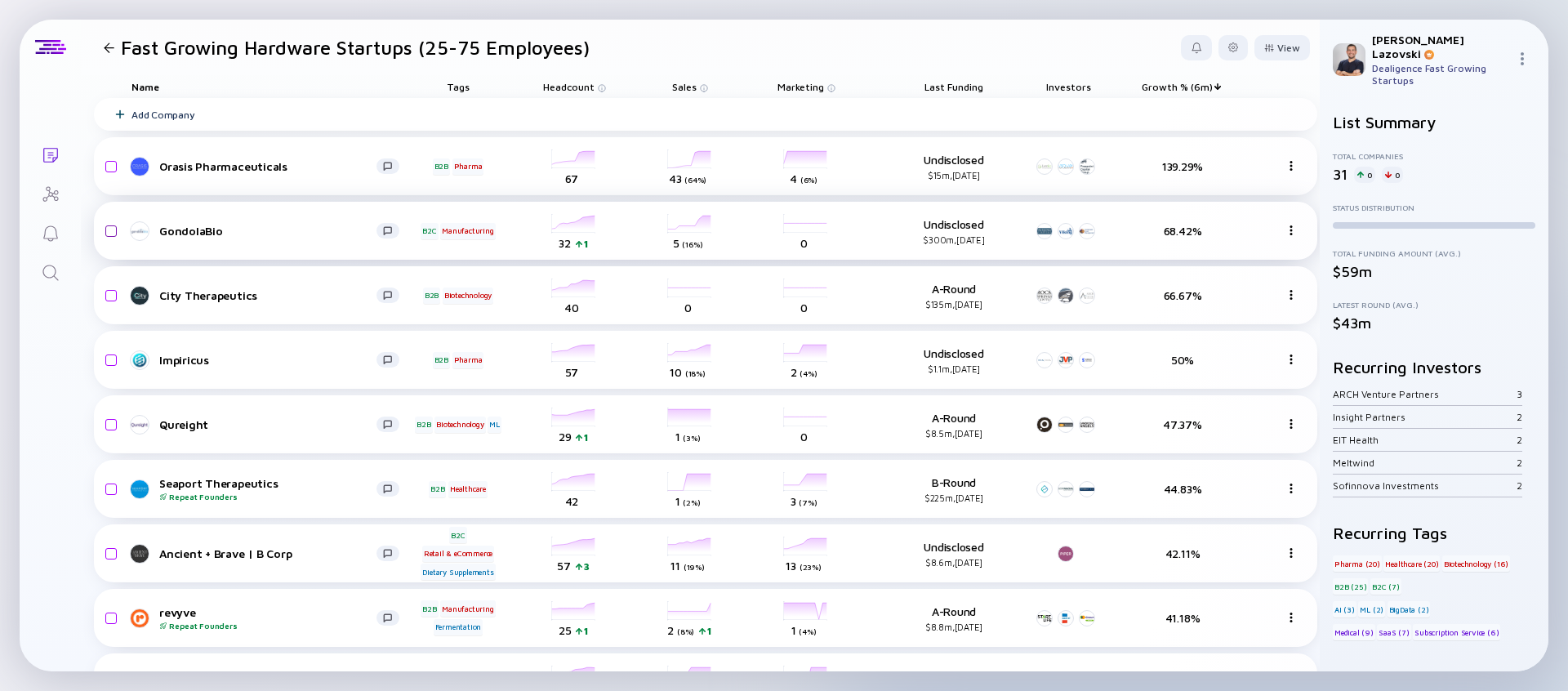
click at [108, 235] on input "checkbox" at bounding box center [108, 231] width 20 height 37
click at [1231, 54] on div "Remove from list" at bounding box center [1258, 48] width 103 height 26
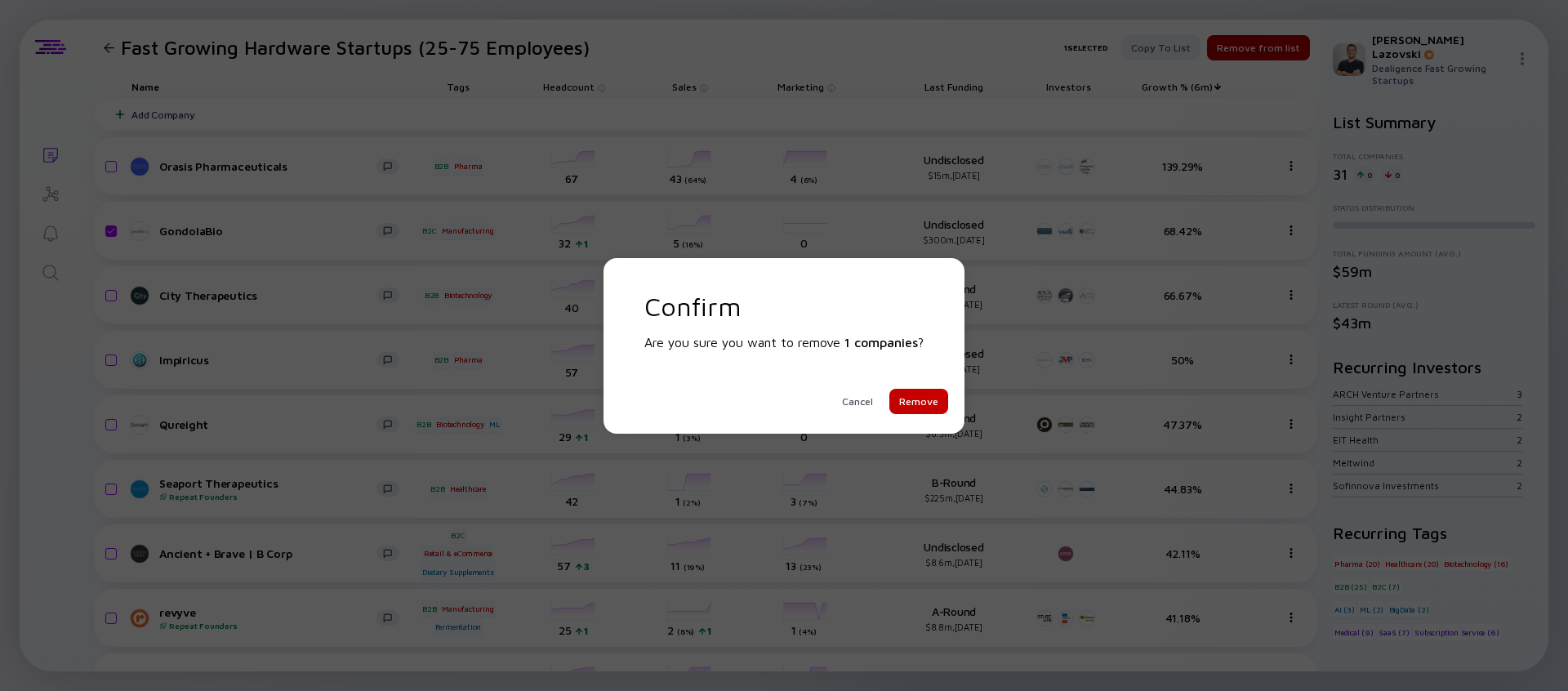
click at [905, 406] on div "Remove" at bounding box center [919, 401] width 59 height 26
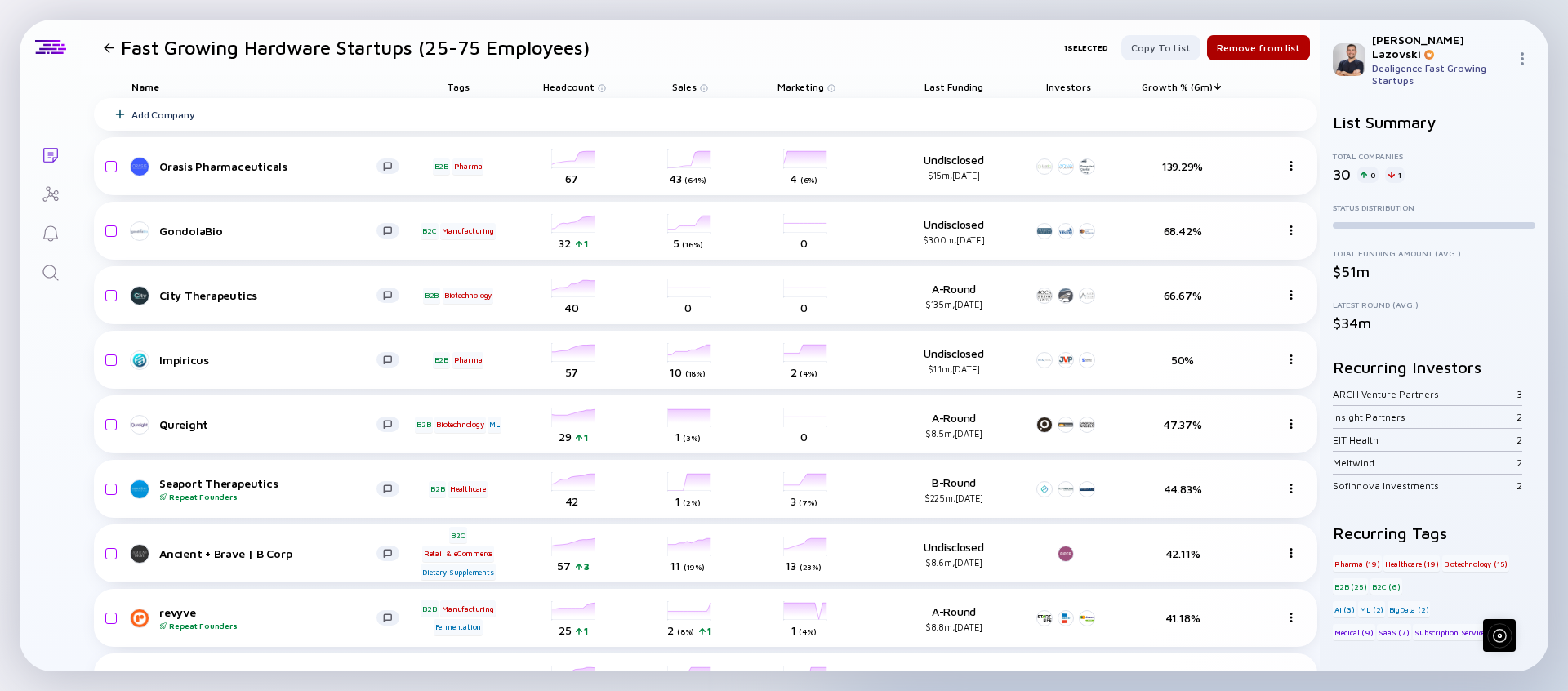
checkbox input "false"
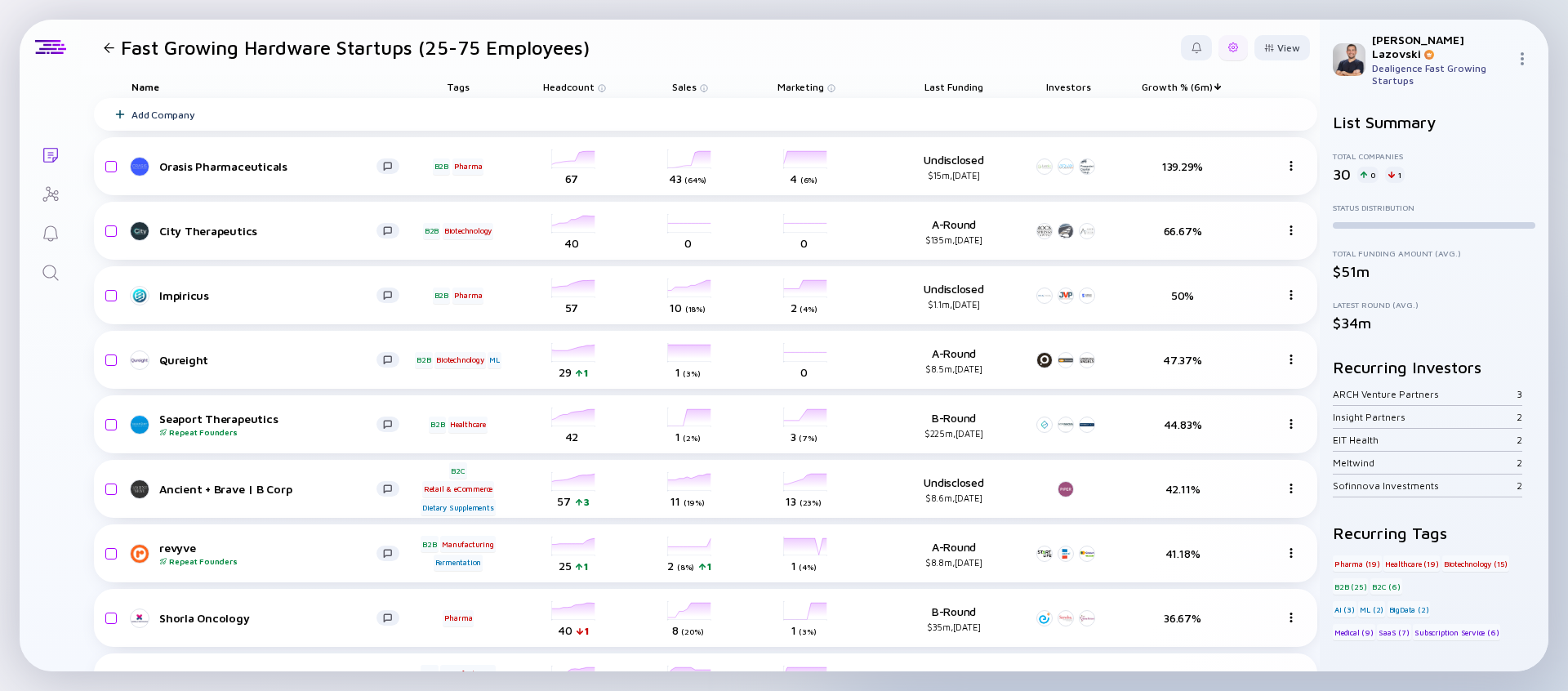
click at [1219, 46] on div at bounding box center [1233, 48] width 29 height 26
click at [1167, 212] on div "Edit List Name" at bounding box center [1182, 211] width 102 height 33
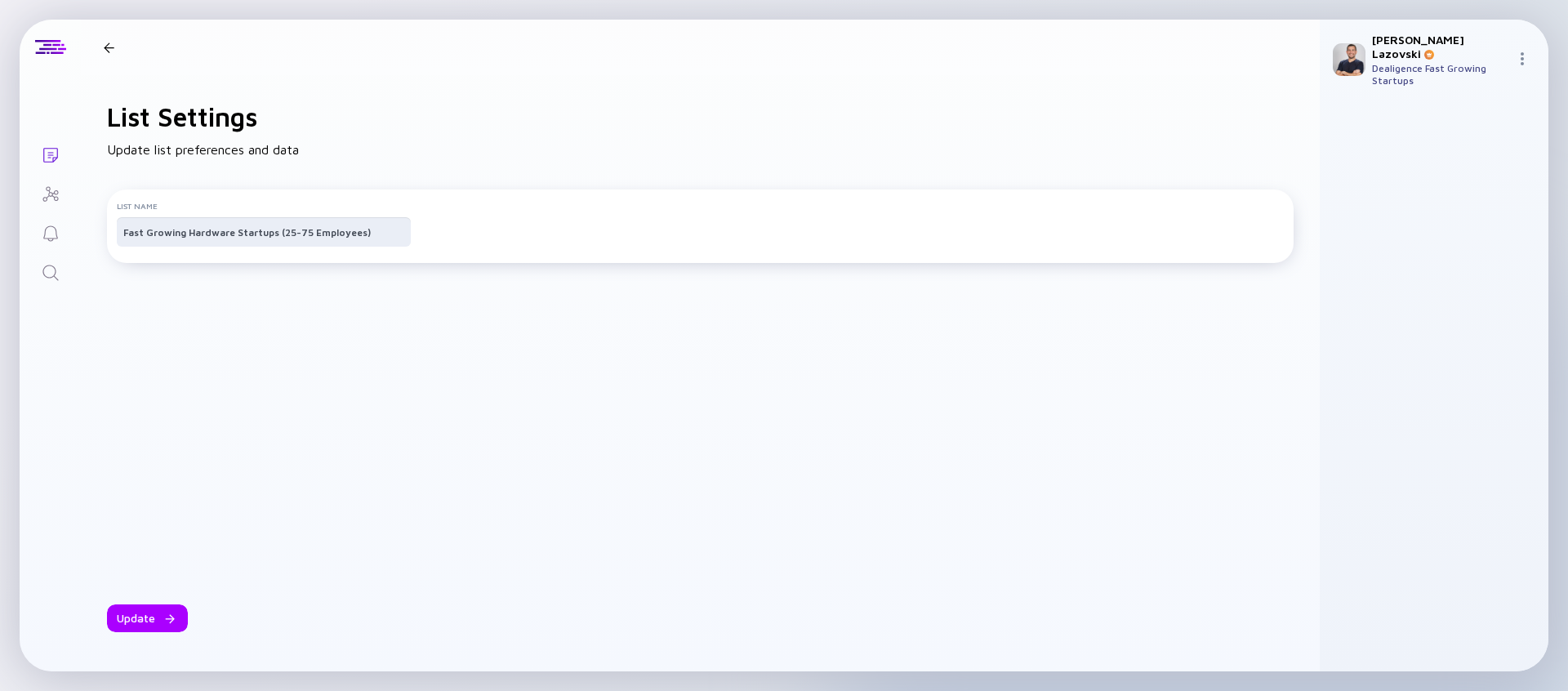
click at [208, 240] on input "Fast Growing Hardware Startups (25-75 Employees)" at bounding box center [263, 232] width 281 height 16
type input "Fast Growing DeepTech Startups (25-75 Employees)"
click at [142, 628] on div "Update" at bounding box center [147, 617] width 81 height 27
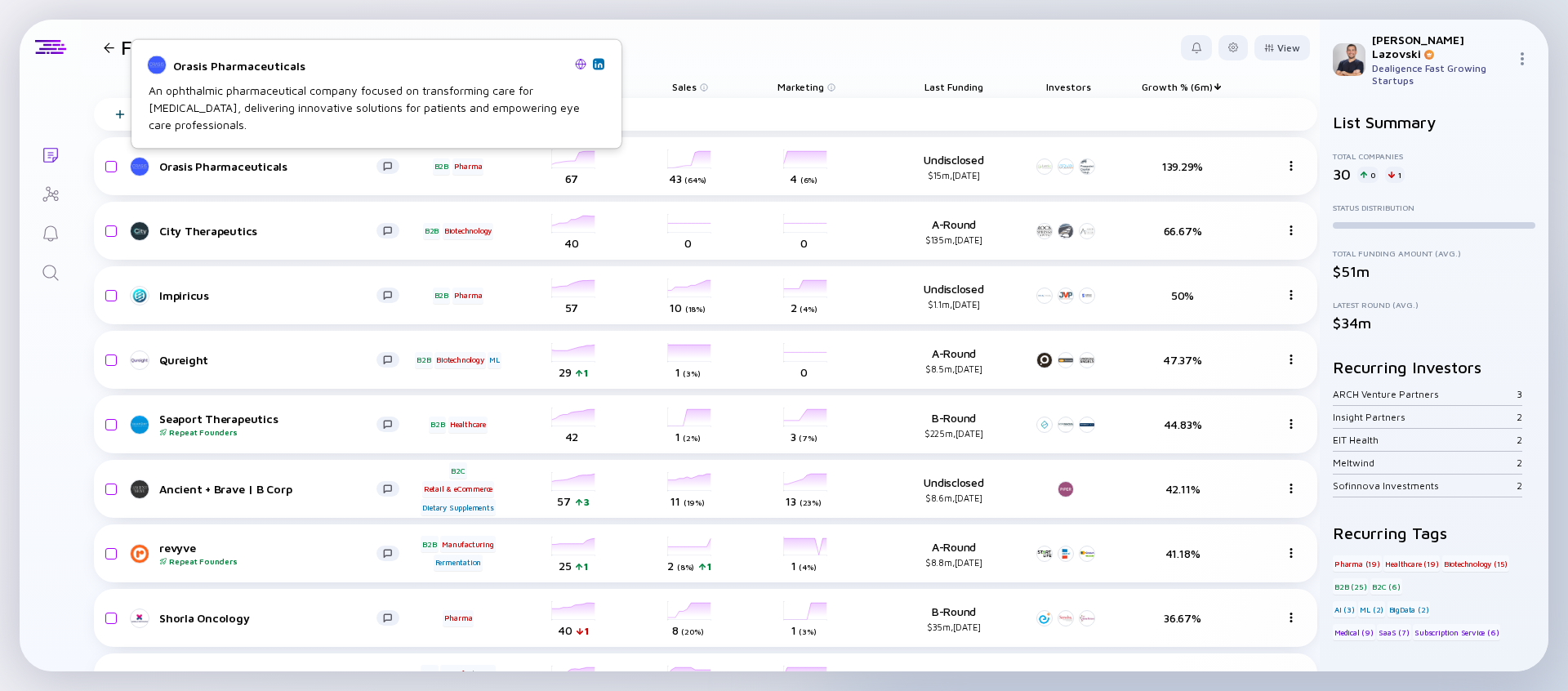
click at [582, 69] on img at bounding box center [580, 63] width 12 height 12
click at [323, 118] on div "An ophthalmic pharmaceutical company focused on transforming care for presbyopi…" at bounding box center [377, 107] width 456 height 51
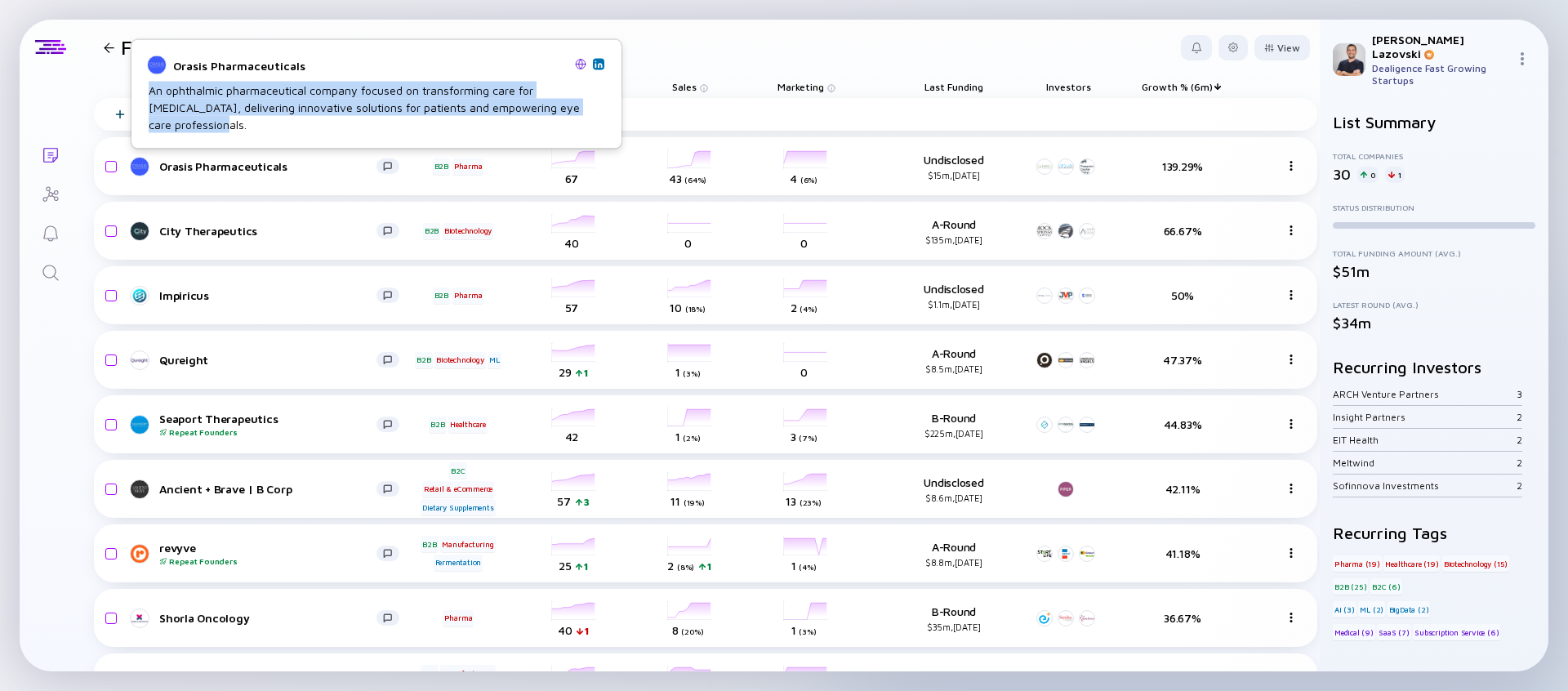
click at [323, 118] on div "An ophthalmic pharmaceutical company focused on transforming care for presbyopi…" at bounding box center [377, 107] width 456 height 51
copy div "An ophthalmic pharmaceutical company focused on transforming care for presbyopi…"
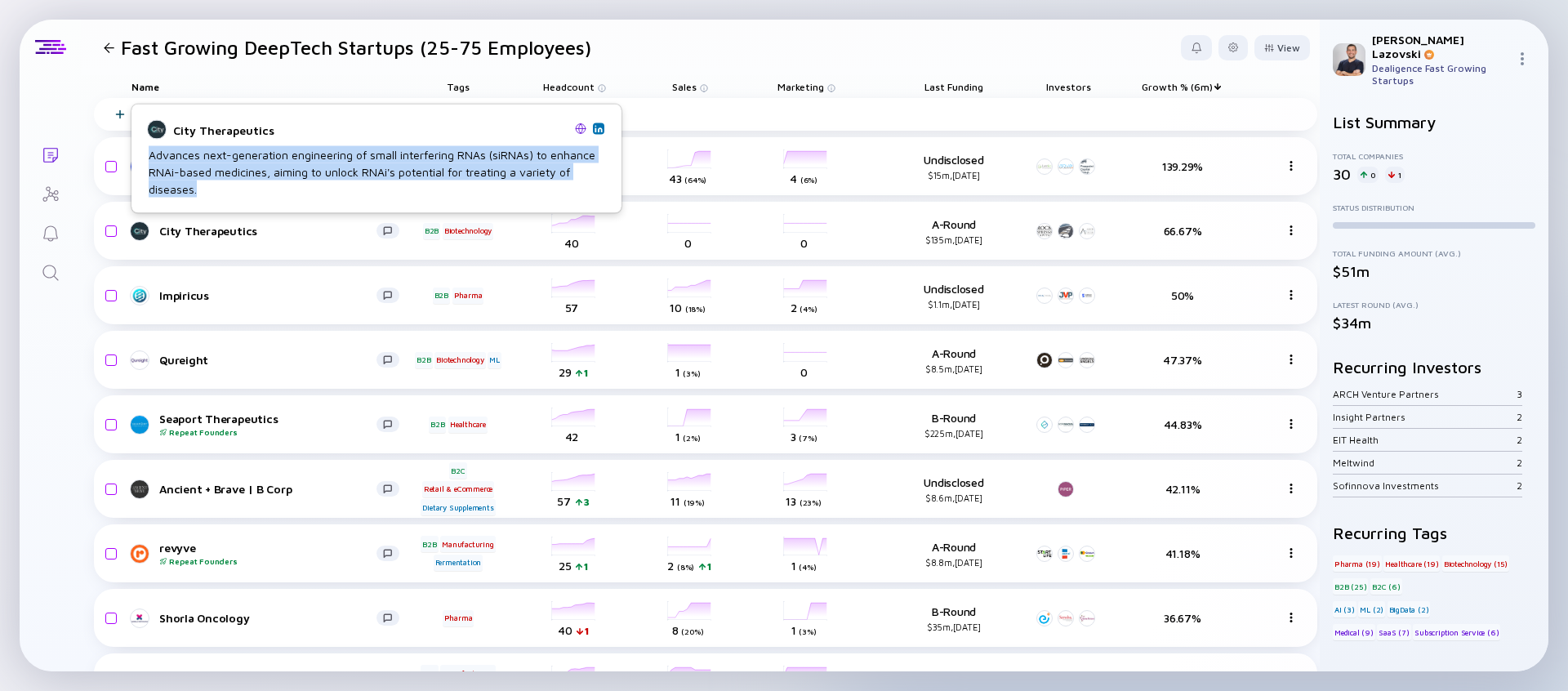
copy div "Advances next-generation engineering of small interfering RNAs (siRNAs) to enha…"
drag, startPoint x: 148, startPoint y: 155, endPoint x: 220, endPoint y: 185, distance: 78.0
click at [220, 185] on div "City Therapeutics Advances next-generation engineering of small interfering RNA…" at bounding box center [376, 159] width 470 height 86
click at [576, 129] on img at bounding box center [580, 128] width 12 height 12
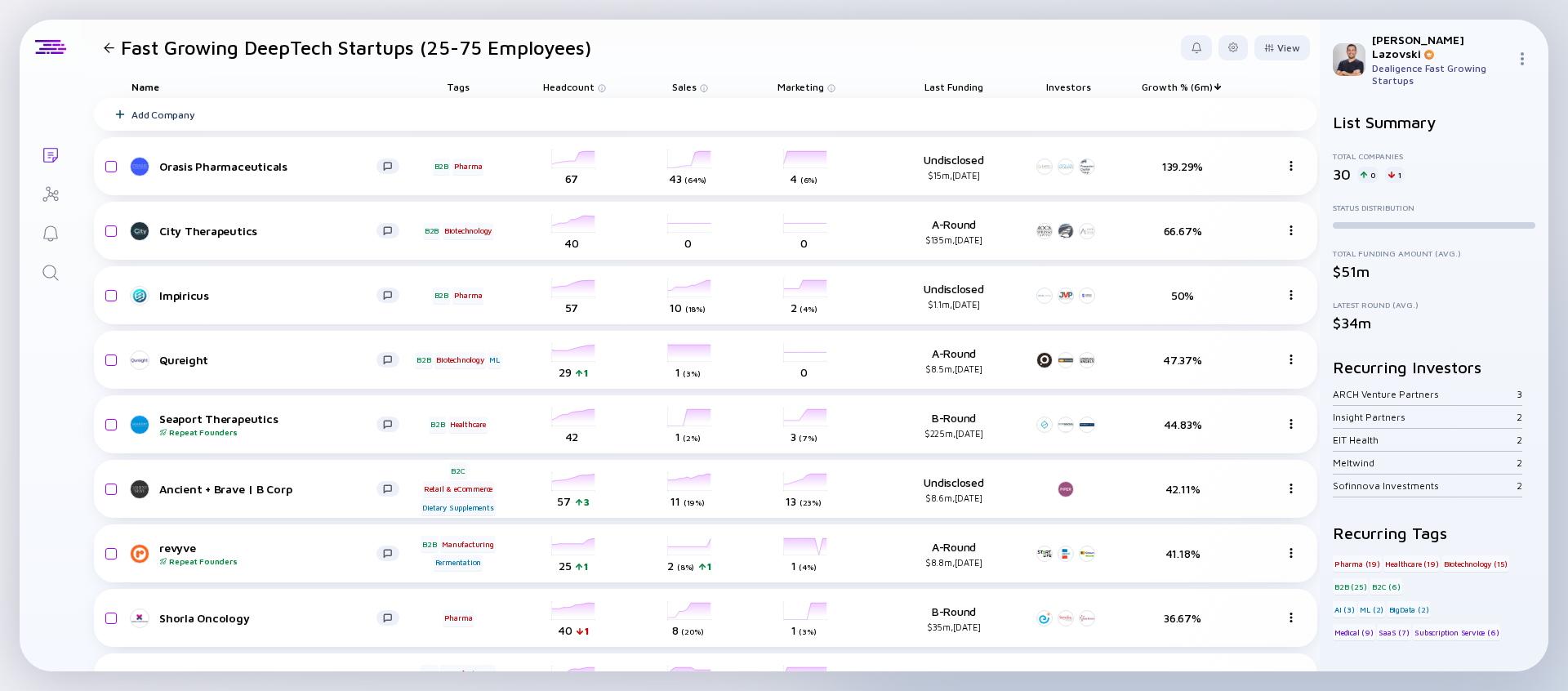
click at [764, 33] on header "Fast Growing DeepTech Startups (25-75 Employees) View" at bounding box center [700, 47] width 1239 height 56
drag, startPoint x: 920, startPoint y: 241, endPoint x: 948, endPoint y: 237, distance: 28.3
click at [948, 237] on div "$135m, Oct 2024" at bounding box center [953, 239] width 106 height 11
click at [113, 232] on input "checkbox" at bounding box center [108, 231] width 20 height 37
click at [840, 27] on header "Fast Growing DeepTech Startups (25-75 Employees) 1 selected Copy to list Remove…" at bounding box center [700, 47] width 1239 height 56
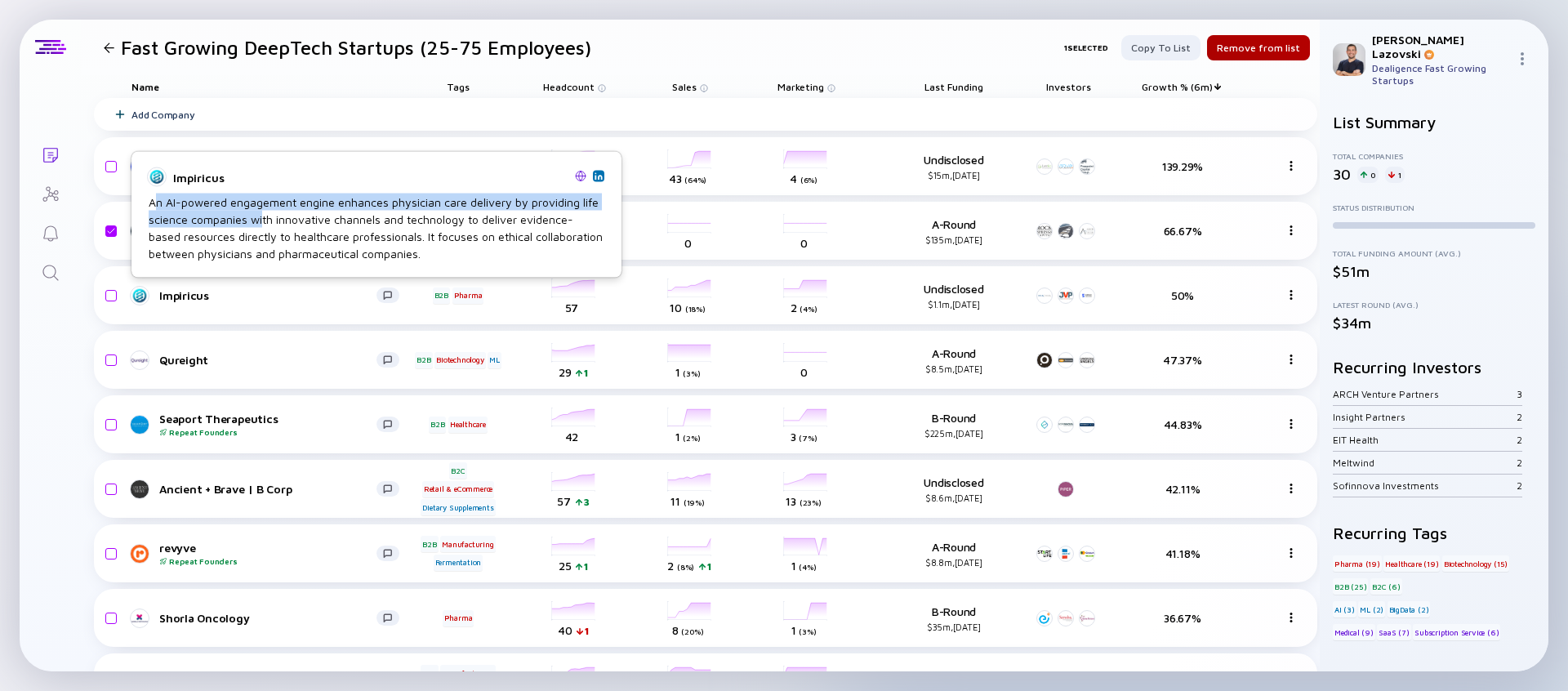
drag, startPoint x: 153, startPoint y: 208, endPoint x: 260, endPoint y: 218, distance: 107.5
click at [260, 218] on div "An AI-powered engagement engine enhances physician care delivery by providing l…" at bounding box center [377, 227] width 456 height 68
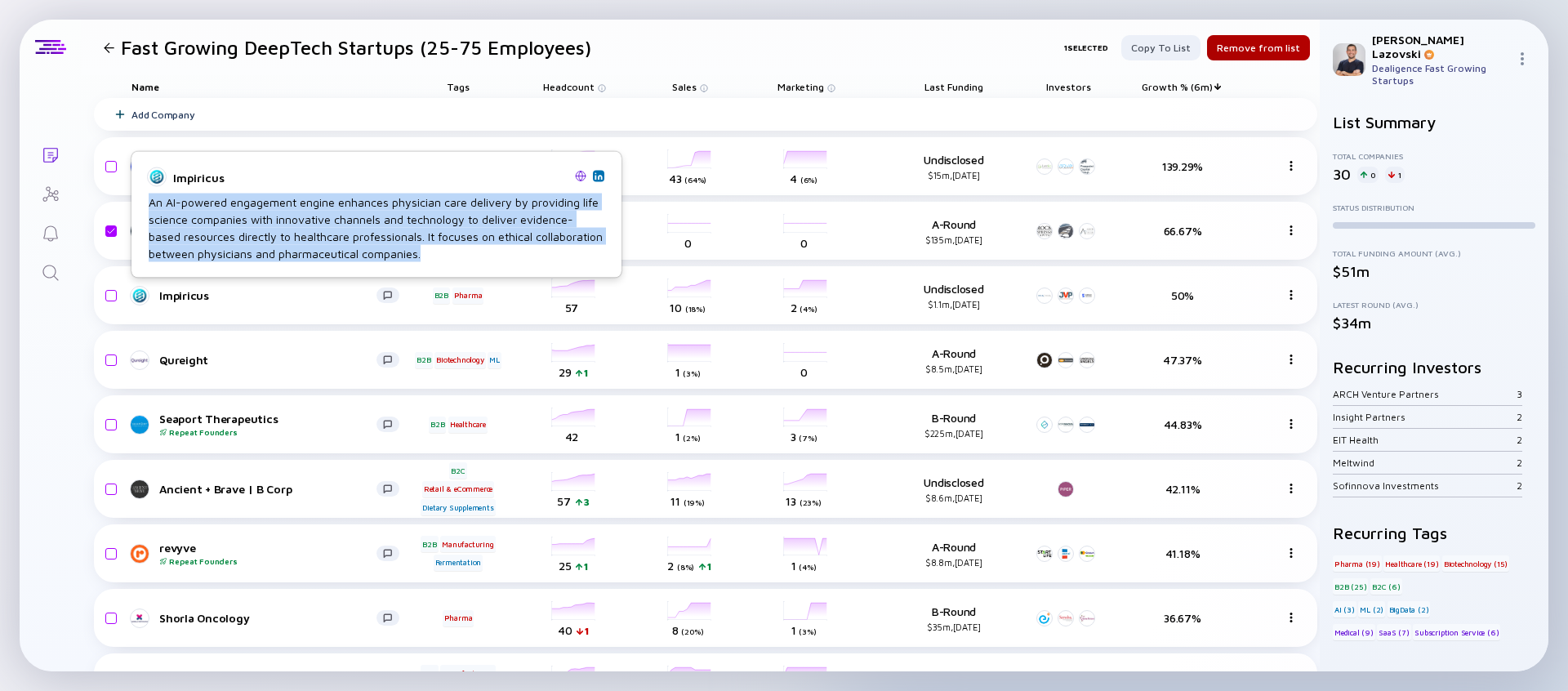
drag, startPoint x: 148, startPoint y: 201, endPoint x: 412, endPoint y: 263, distance: 271.2
click at [412, 263] on div "Impiricus An AI-powered engagement engine enhances physician care delivery by p…" at bounding box center [376, 215] width 470 height 103
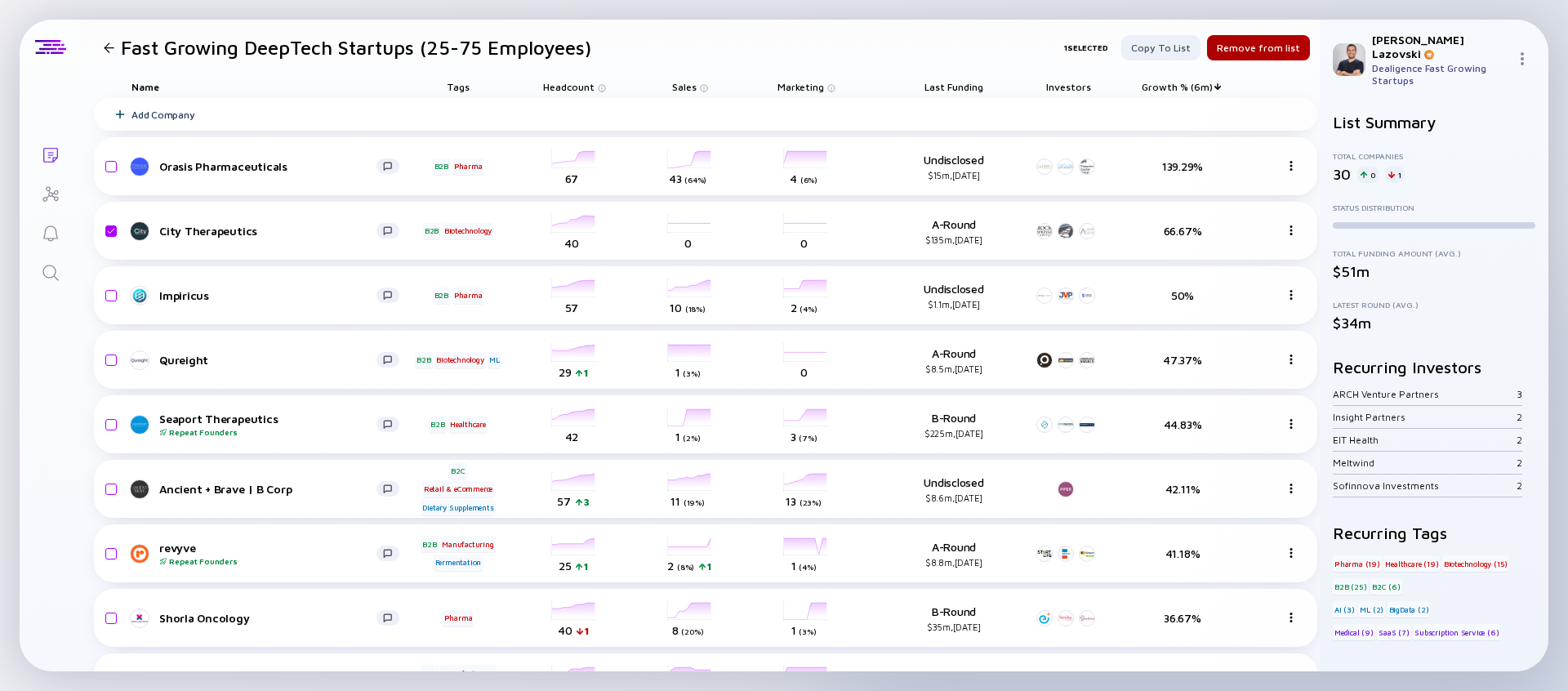
click at [67, 365] on div "Lists Fast Growing DeepTech Startups (25-75 Employees) 1 selected Copy to list …" at bounding box center [783, 345] width 1528 height 652
click at [111, 232] on input "checkbox" at bounding box center [108, 231] width 20 height 37
checkbox input "false"
click at [112, 299] on input "checkbox" at bounding box center [108, 295] width 20 height 37
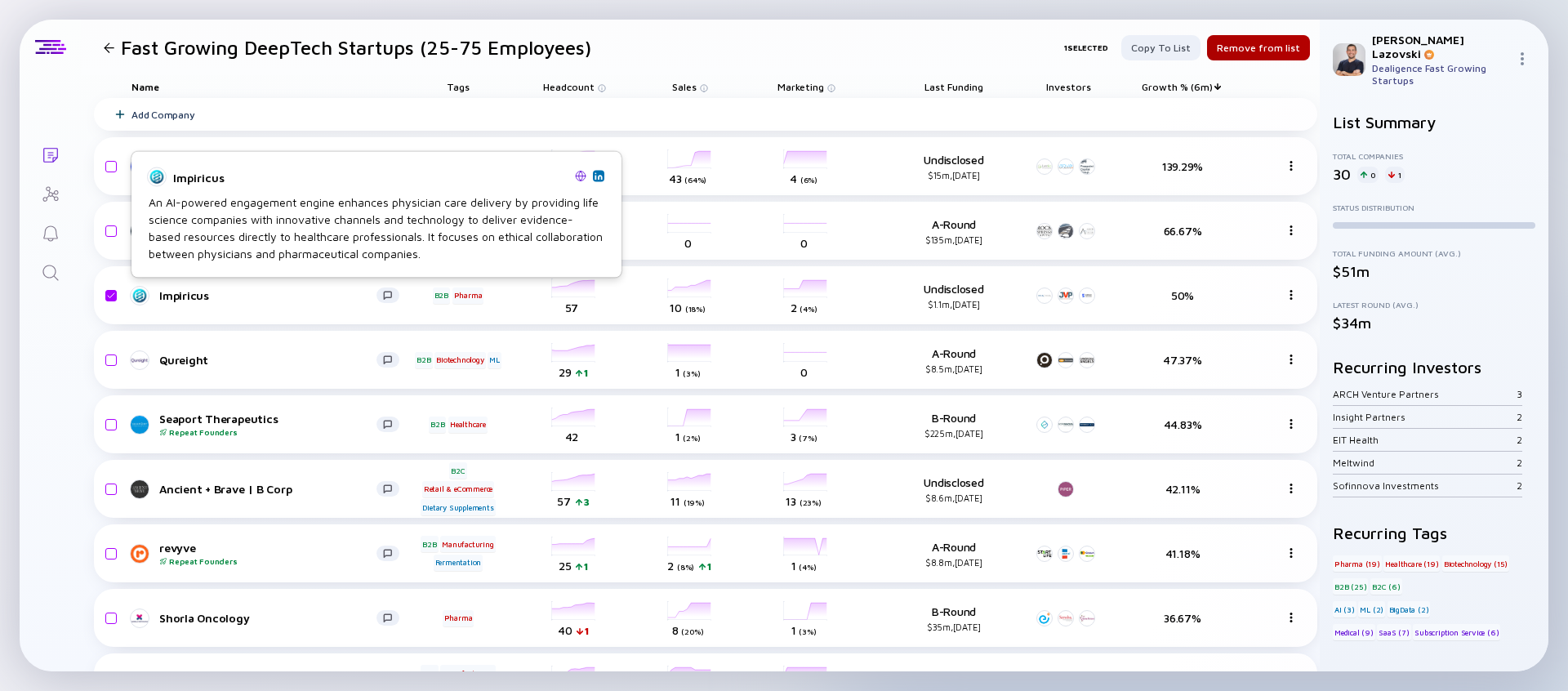
click at [578, 176] on img at bounding box center [580, 175] width 12 height 12
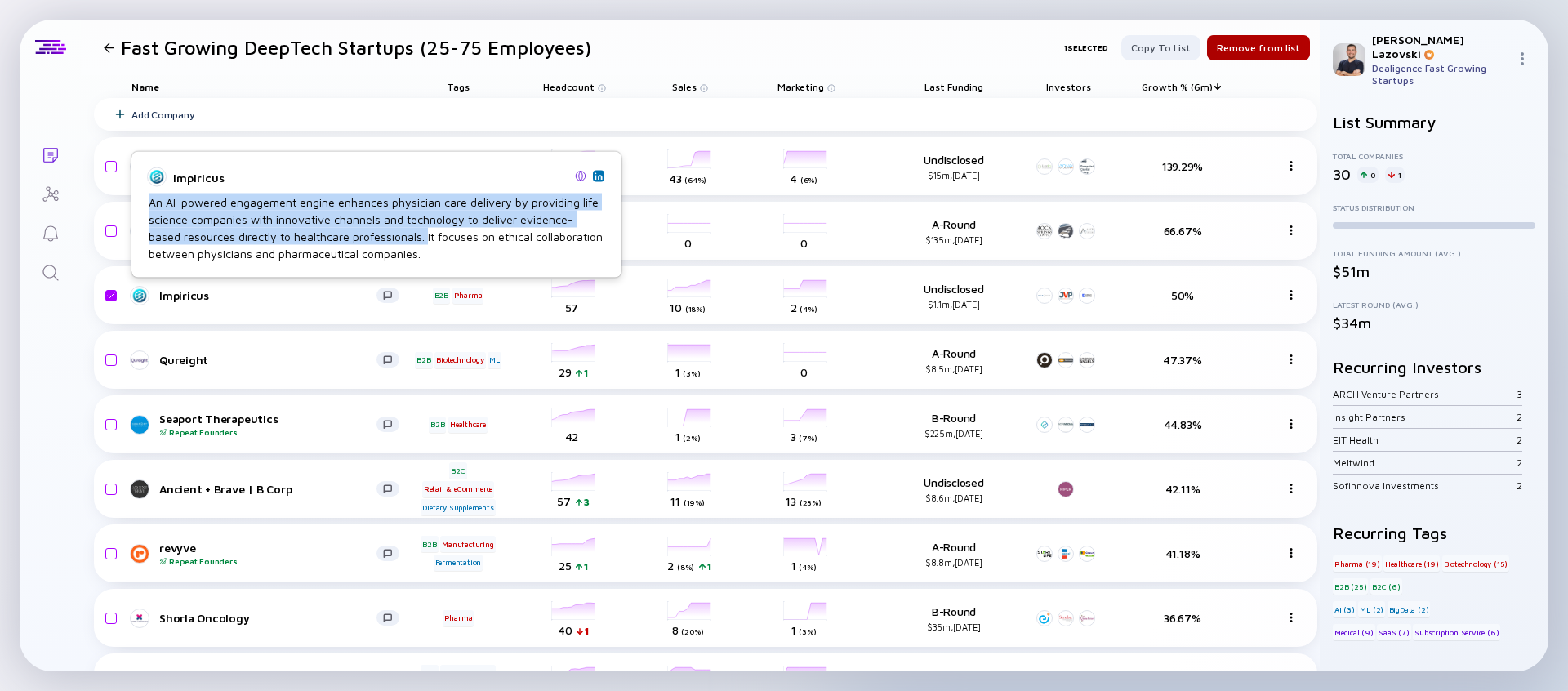
drag, startPoint x: 147, startPoint y: 204, endPoint x: 387, endPoint y: 236, distance: 242.1
click at [387, 236] on div "Impiricus An AI-powered engagement engine enhances physician care delivery by p…" at bounding box center [376, 215] width 470 height 103
copy div "An AI-powered engagement engine enhances physician care delivery by providing l…"
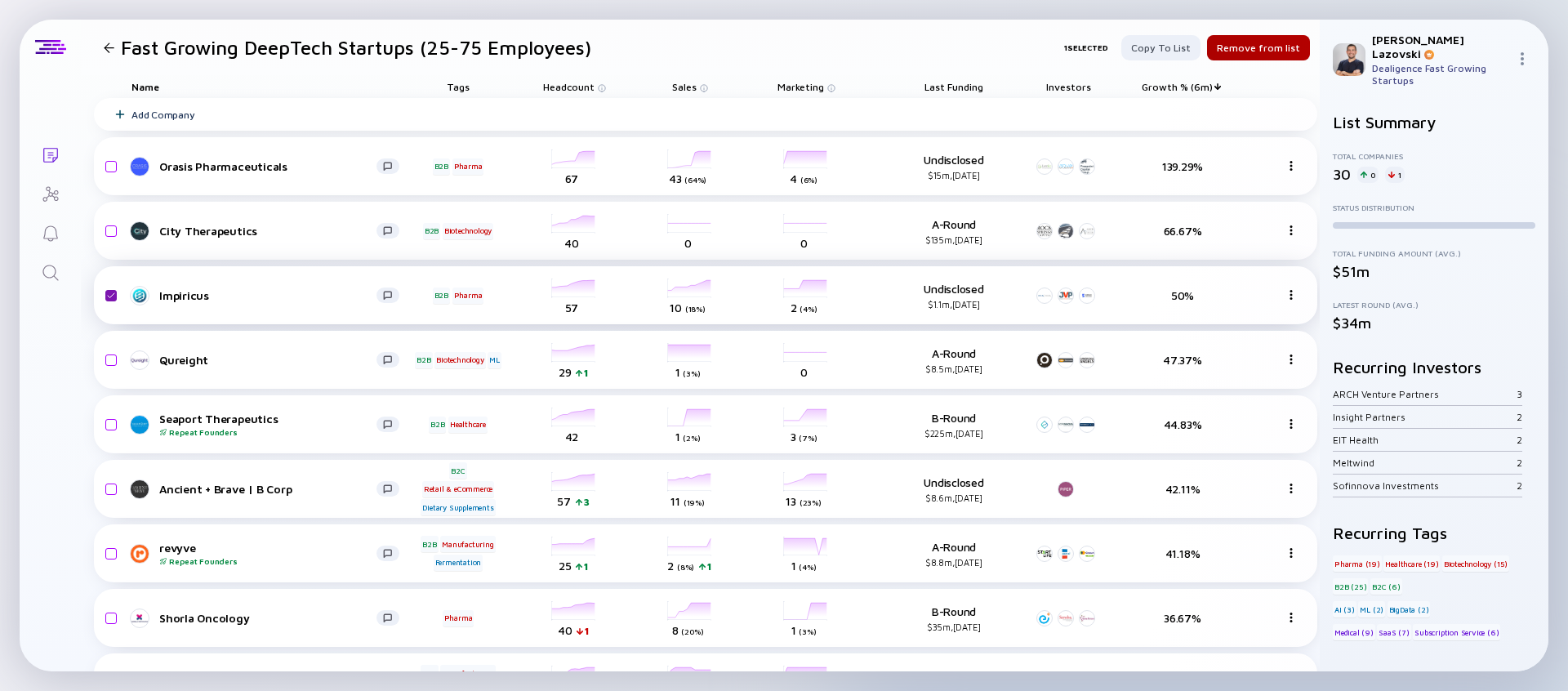
click at [107, 298] on input "checkbox" at bounding box center [108, 295] width 20 height 37
checkbox input "false"
click at [581, 293] on div "headcount-impiricus 57 Headcount" at bounding box center [574, 295] width 91 height 46
click at [576, 290] on div "headcount-impiricus 57 Headcount" at bounding box center [574, 295] width 91 height 46
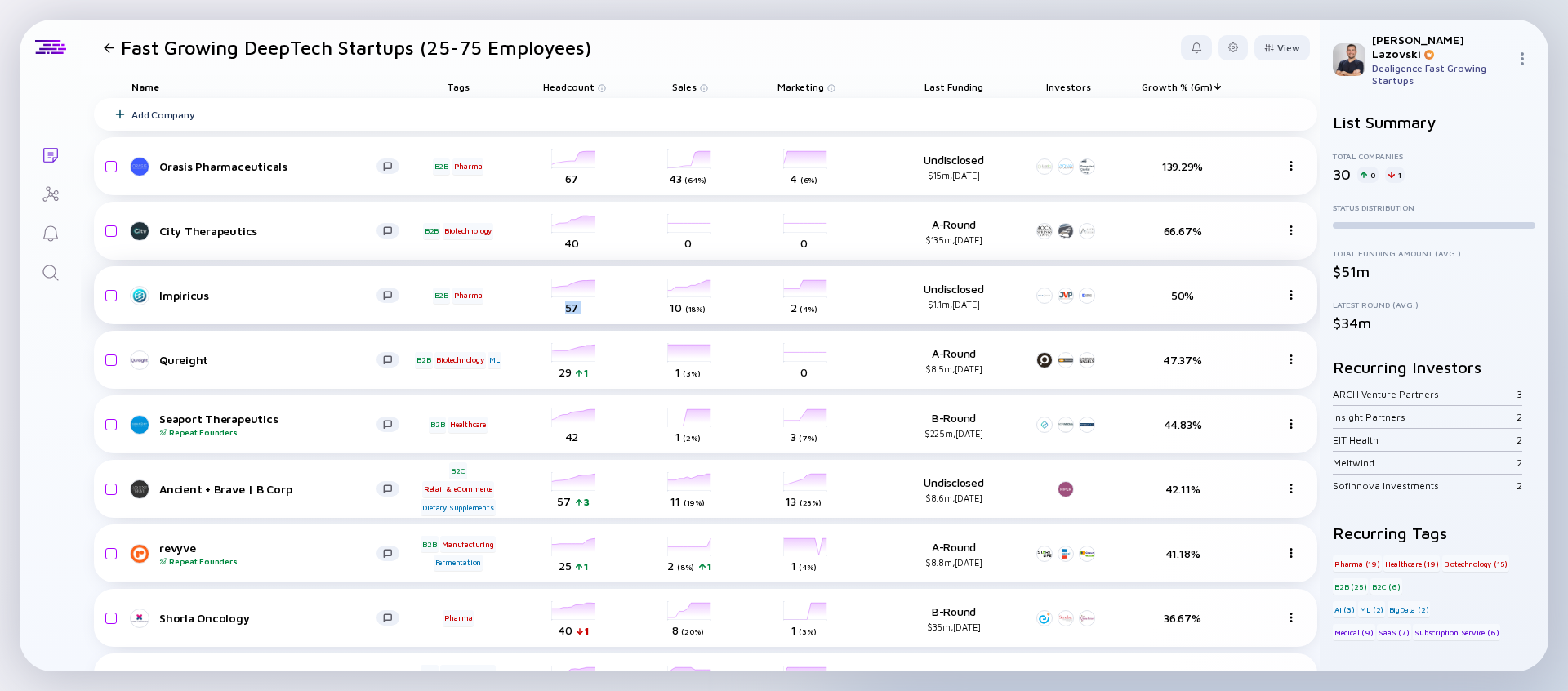
click at [576, 290] on div "headcount-impiricus 57 Headcount" at bounding box center [574, 295] width 91 height 46
click at [619, 286] on div "headcount-impiricus 57 Headcount" at bounding box center [574, 295] width 91 height 46
drag, startPoint x: 924, startPoint y: 305, endPoint x: 1052, endPoint y: 306, distance: 128.0
click at [1052, 306] on div "Impiricus B2B Pharma headcount-impiricus 57 Headcount salesColumn-impiricus 10 …" at bounding box center [705, 294] width 1223 height 58
click at [951, 311] on div "Impiricus B2B Pharma headcount-impiricus 57 Headcount salesColumn-impiricus 10 …" at bounding box center [705, 294] width 1223 height 58
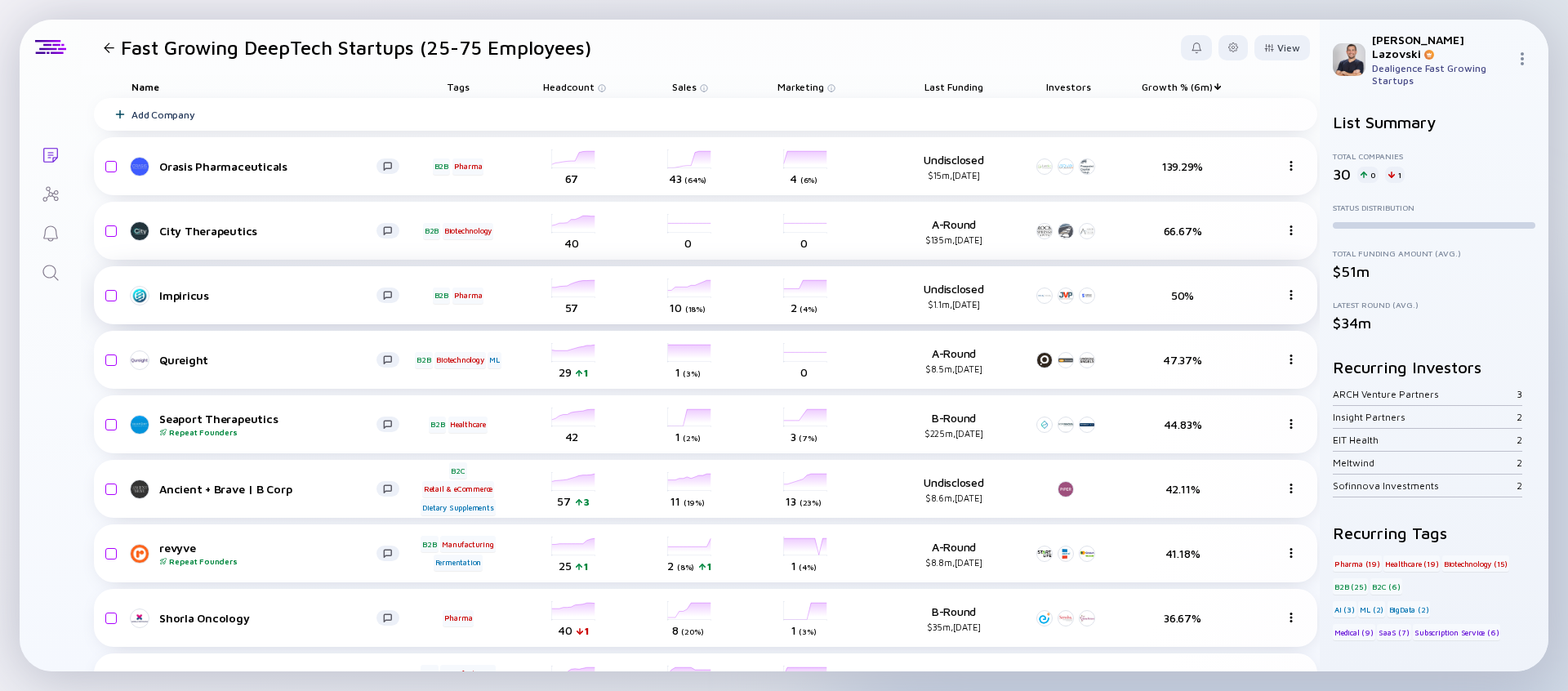
drag, startPoint x: 926, startPoint y: 307, endPoint x: 967, endPoint y: 306, distance: 41.0
click at [967, 306] on div "$1.1m, Apr 2023" at bounding box center [953, 304] width 106 height 11
click at [1281, 42] on div "View" at bounding box center [1282, 48] width 56 height 26
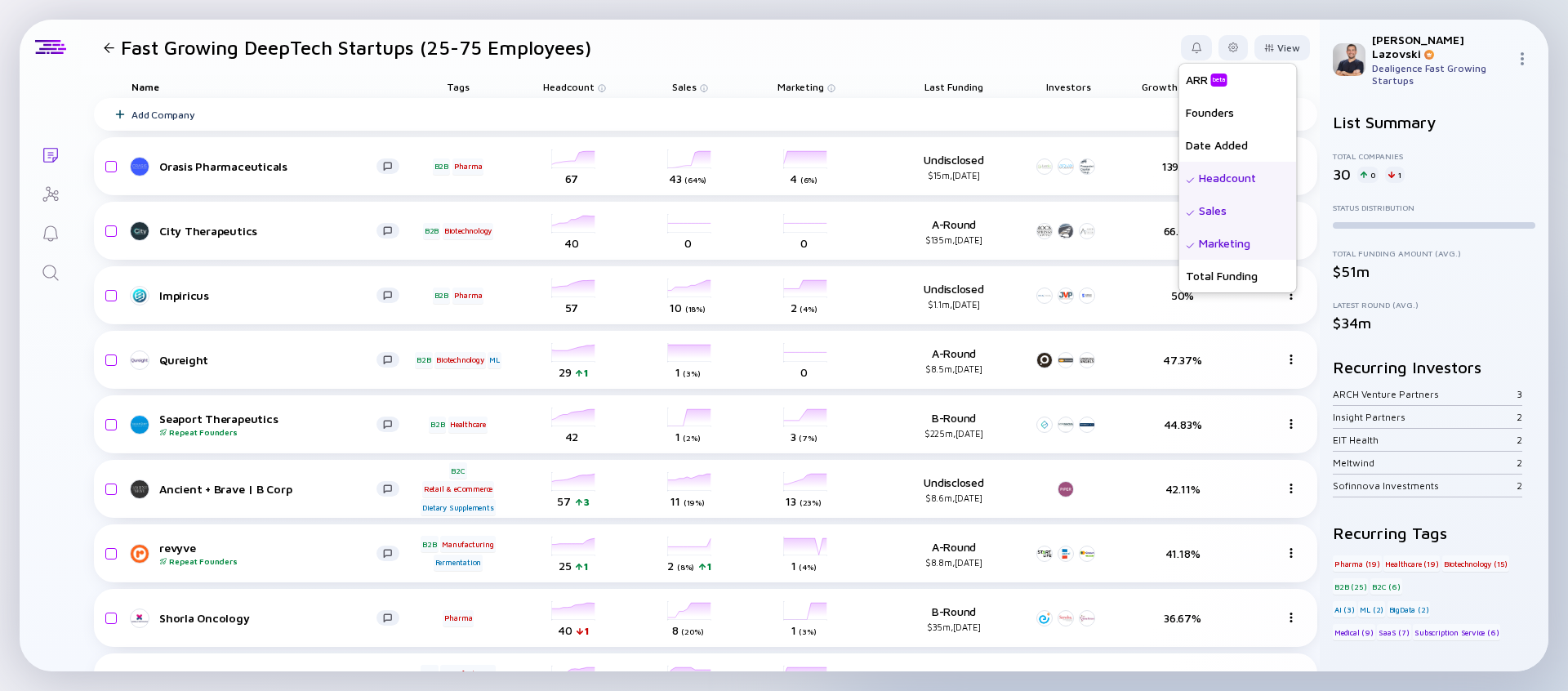
click at [1200, 211] on div "Sales" at bounding box center [1237, 210] width 118 height 33
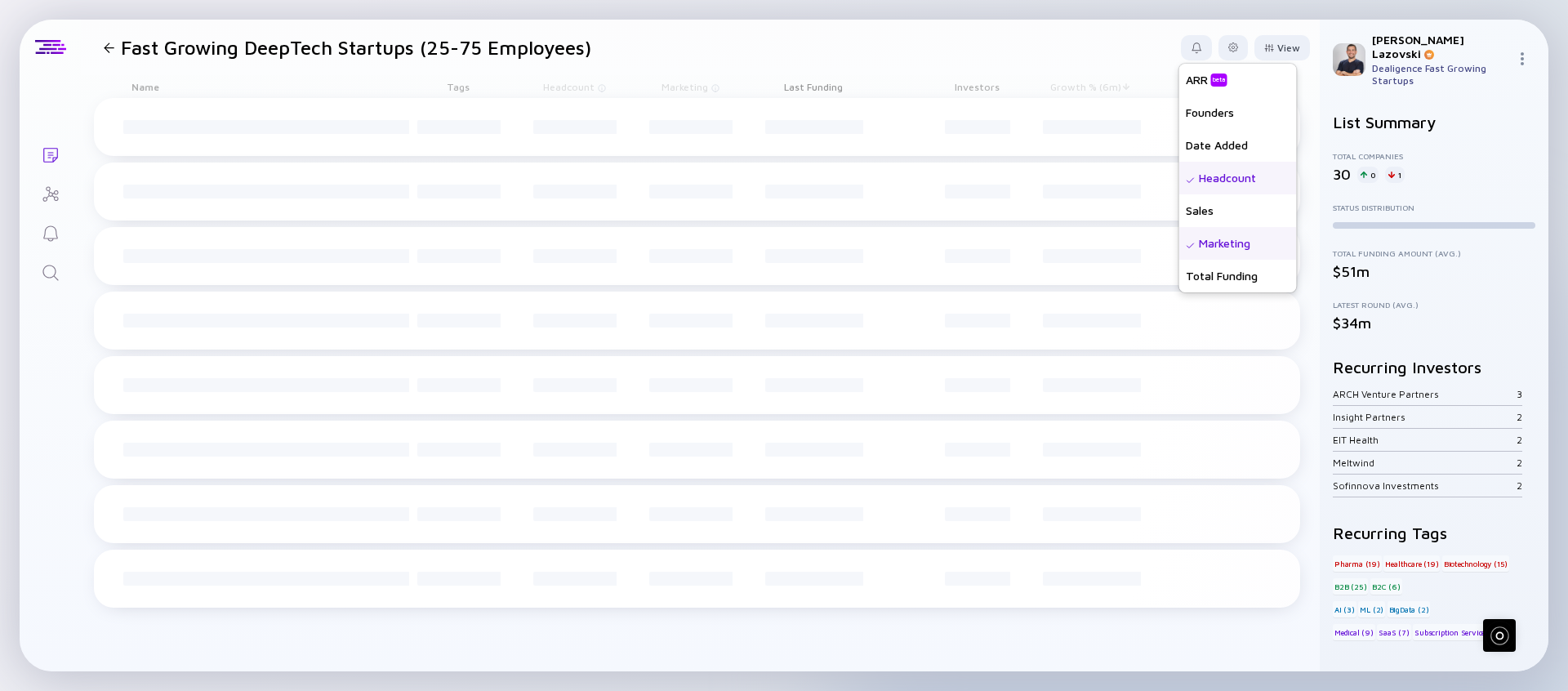
click at [1201, 236] on div "Marketing" at bounding box center [1237, 243] width 118 height 33
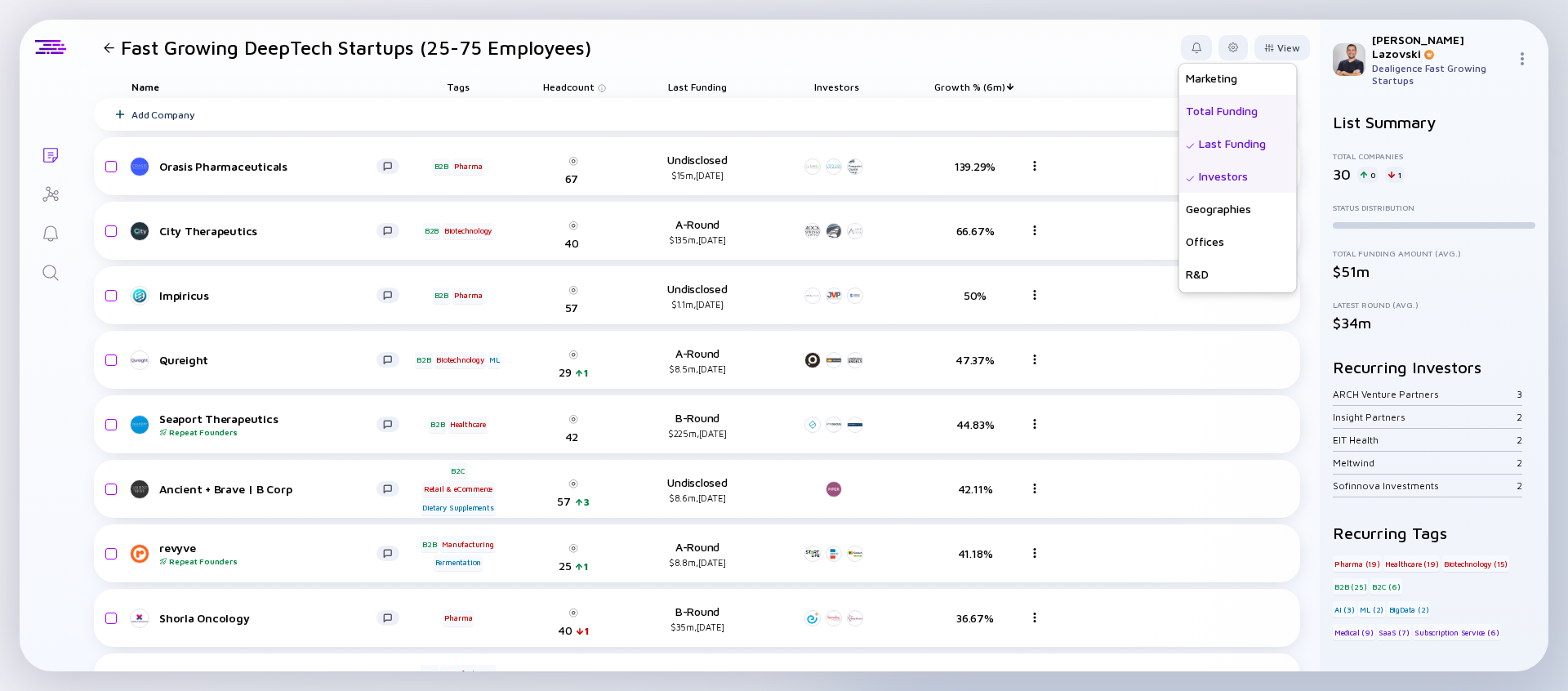
scroll to position [326, 0]
click at [1219, 185] on div "Geographies" at bounding box center [1237, 177] width 118 height 33
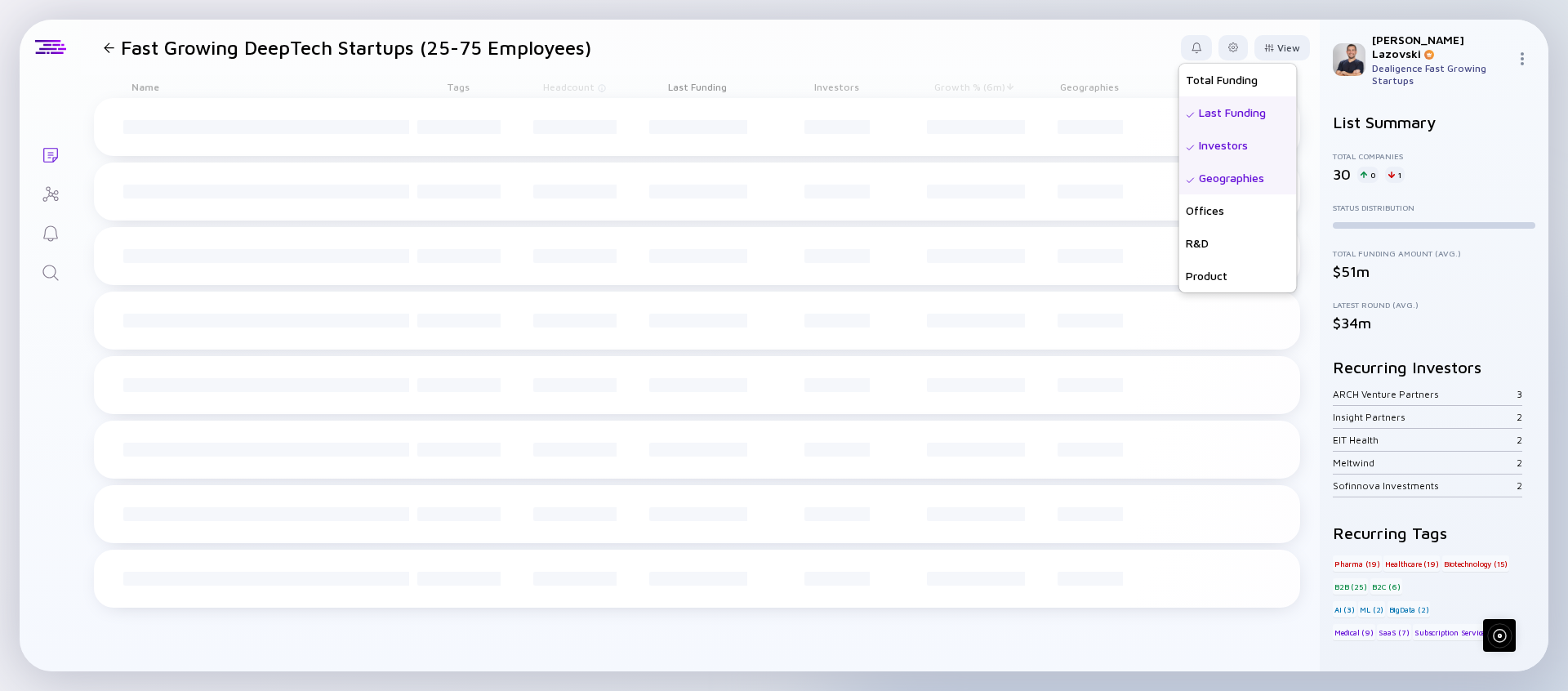
click at [919, 30] on header "Fast Growing DeepTech Startups (25-75 Employees) View Name Status Score Tags AR…" at bounding box center [700, 47] width 1239 height 56
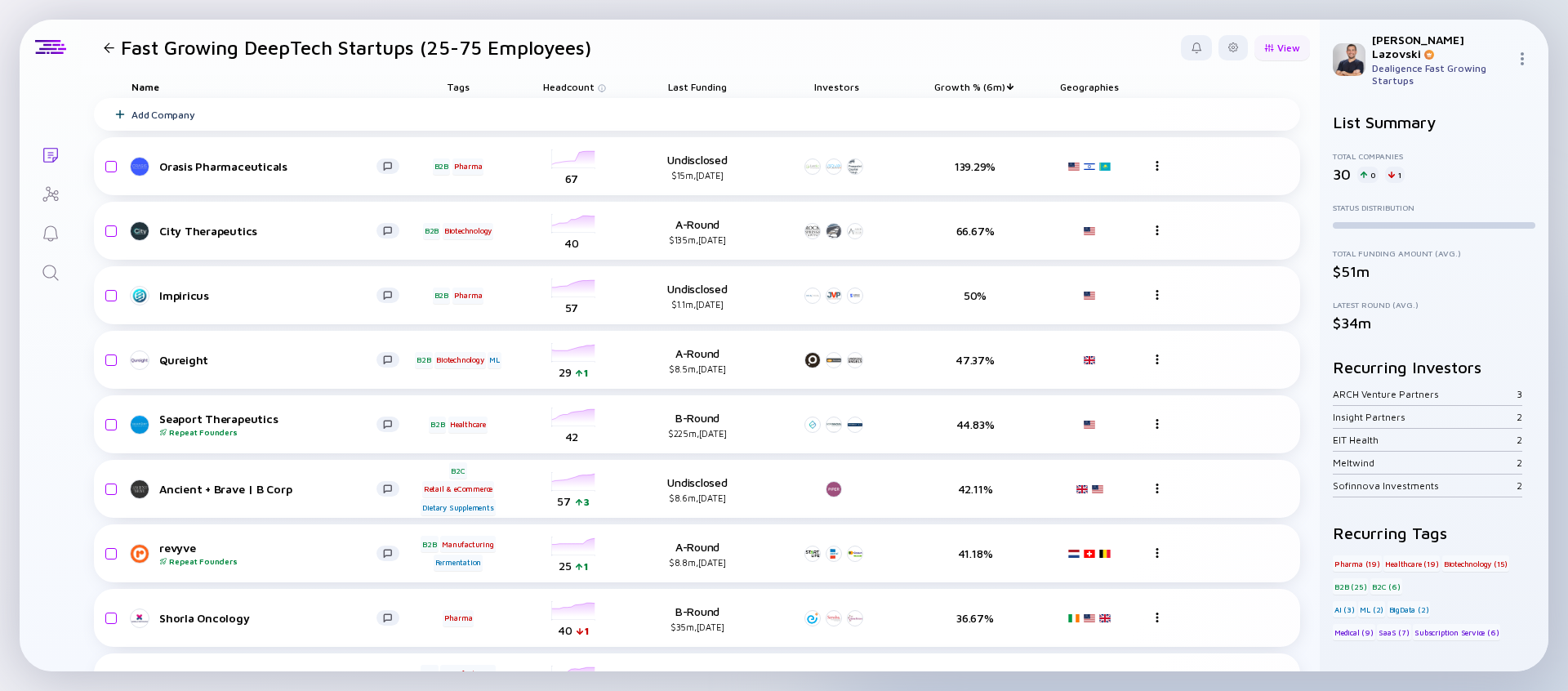
click at [1271, 53] on div "View" at bounding box center [1282, 48] width 56 height 26
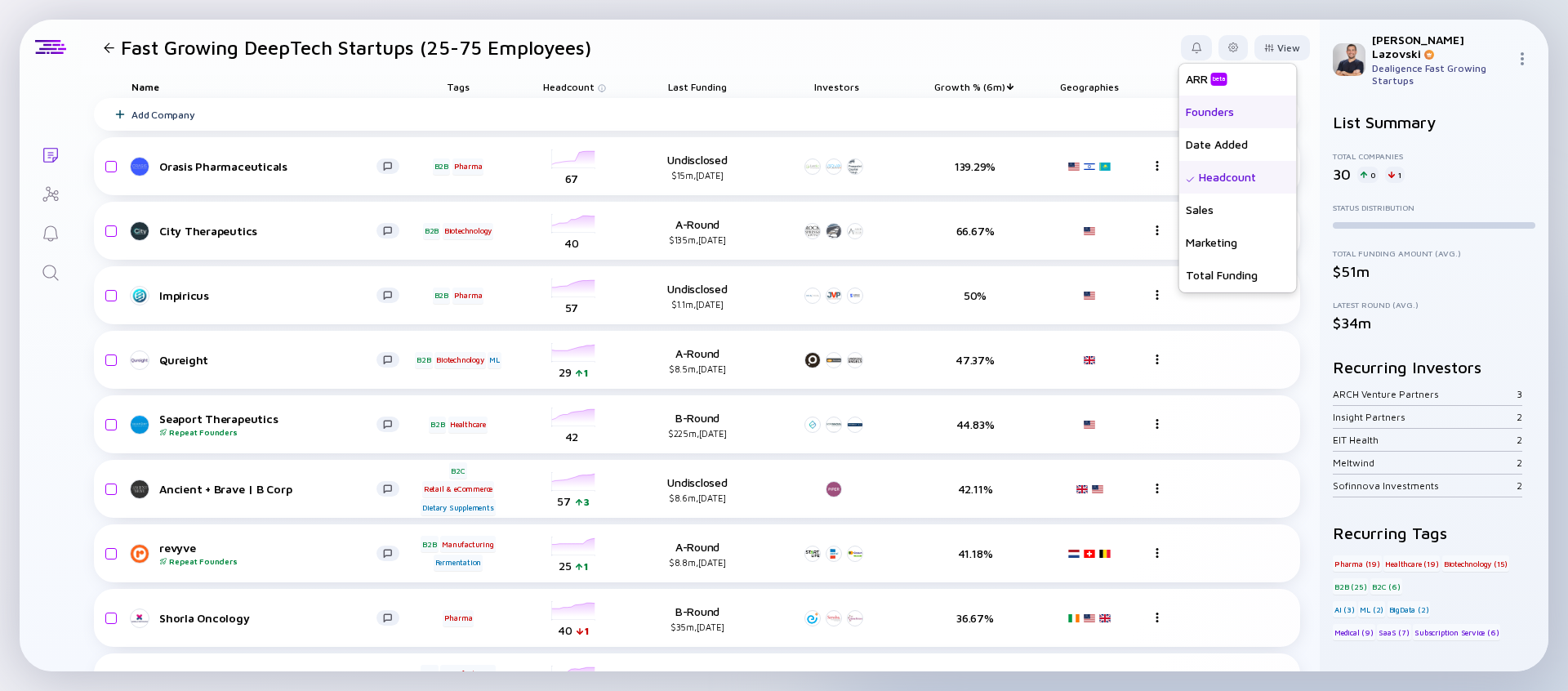
scroll to position [262, 0]
click at [1218, 153] on div "Total Funding" at bounding box center [1237, 145] width 118 height 33
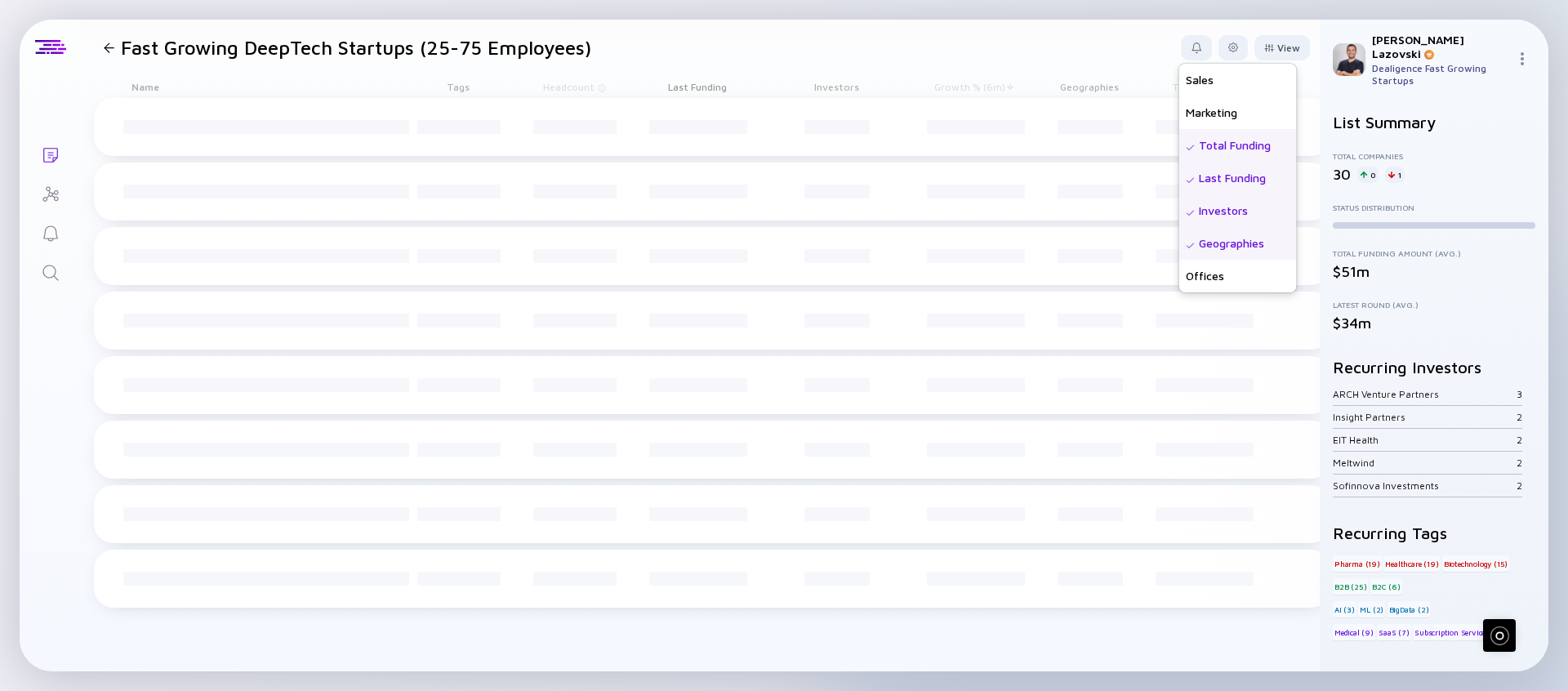
click at [935, 30] on header "Fast Growing DeepTech Startups (25-75 Employees) View Name Status Score Tags AR…" at bounding box center [700, 47] width 1239 height 56
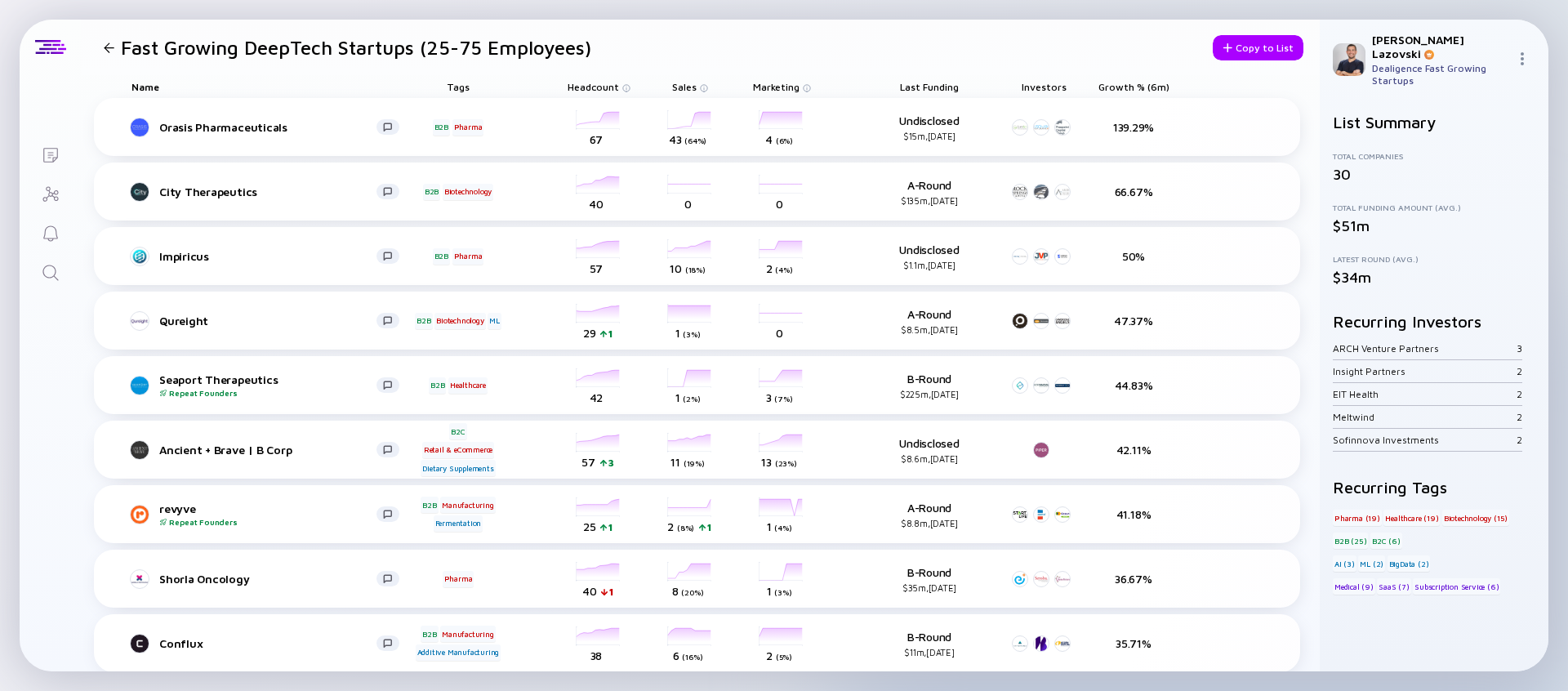
click at [843, 56] on header "Fast Growing DeepTech Startups (25-75 Employees) Copy to List" at bounding box center [700, 47] width 1239 height 56
